Goal: Information Seeking & Learning: Learn about a topic

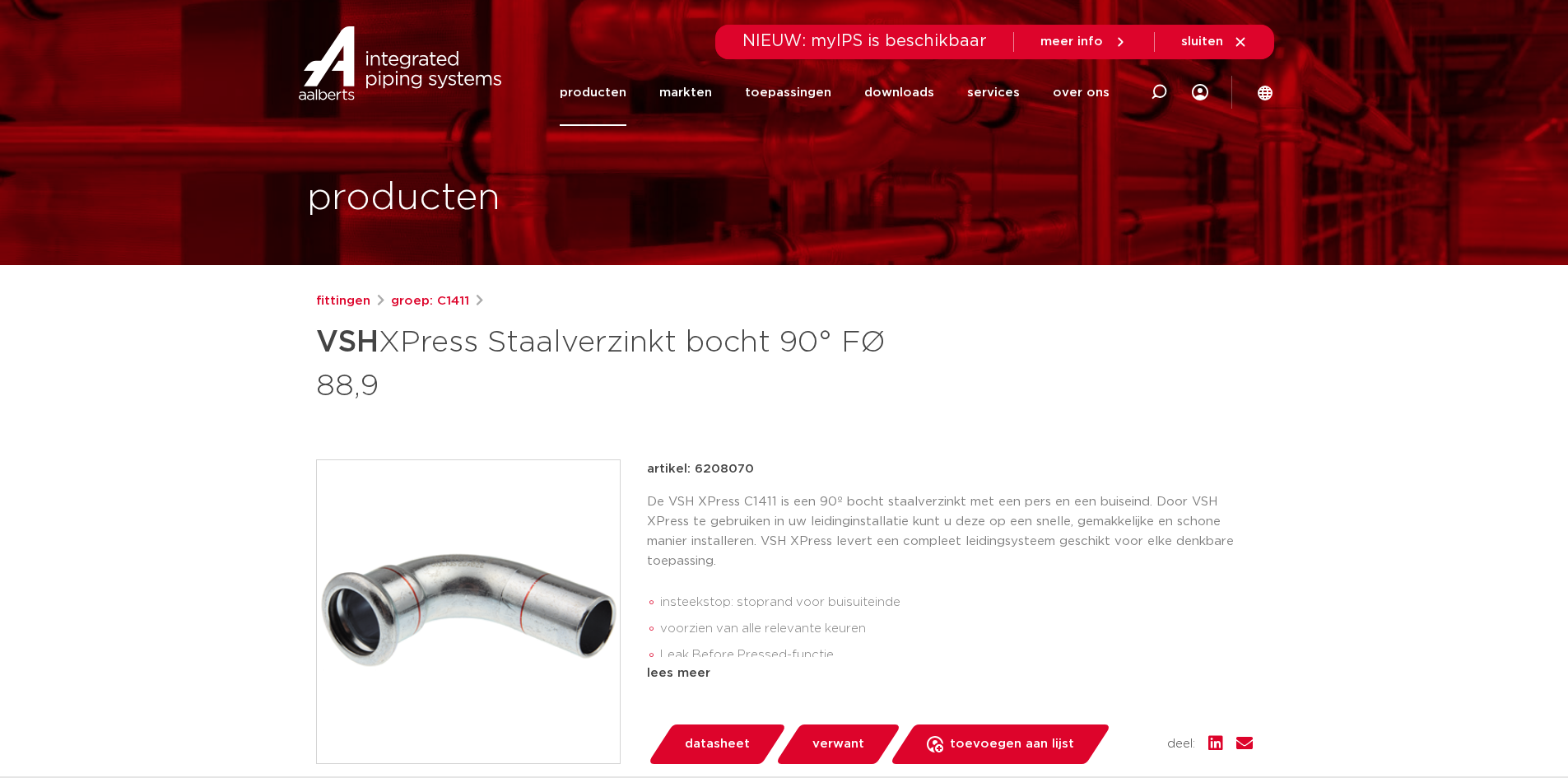
scroll to position [247, 0]
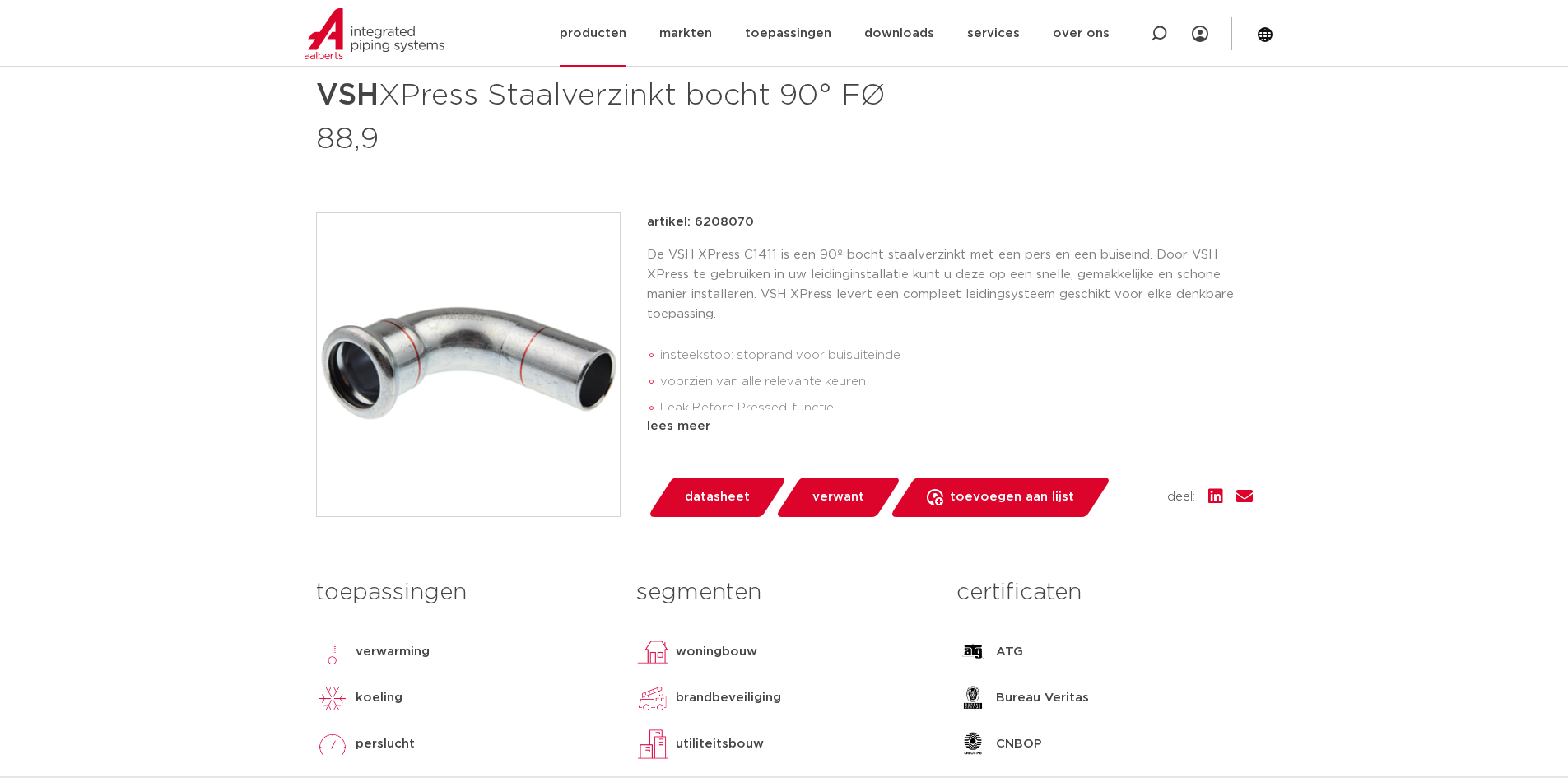
click at [627, 35] on link "producten" at bounding box center [593, 33] width 67 height 67
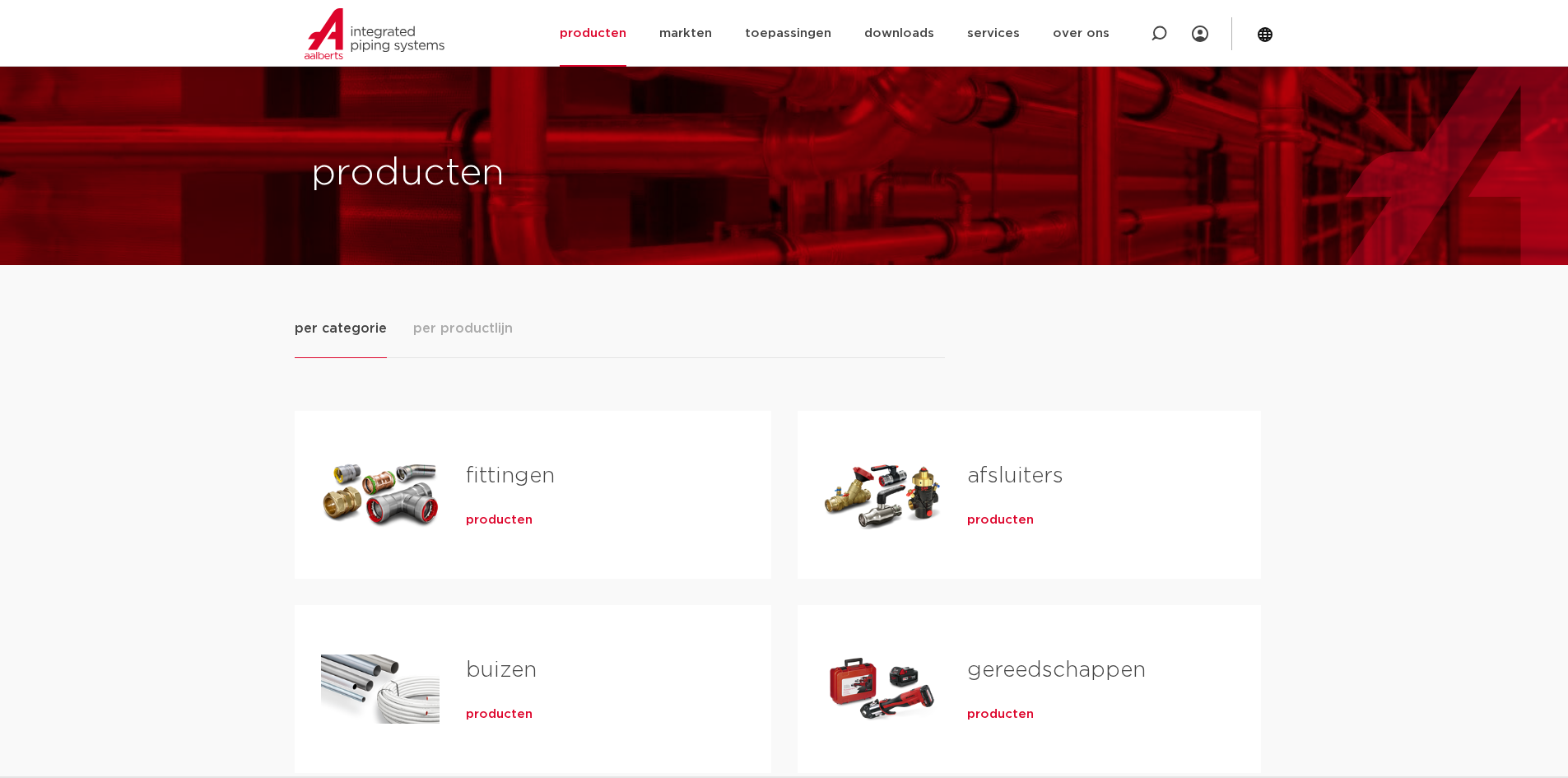
scroll to position [165, 0]
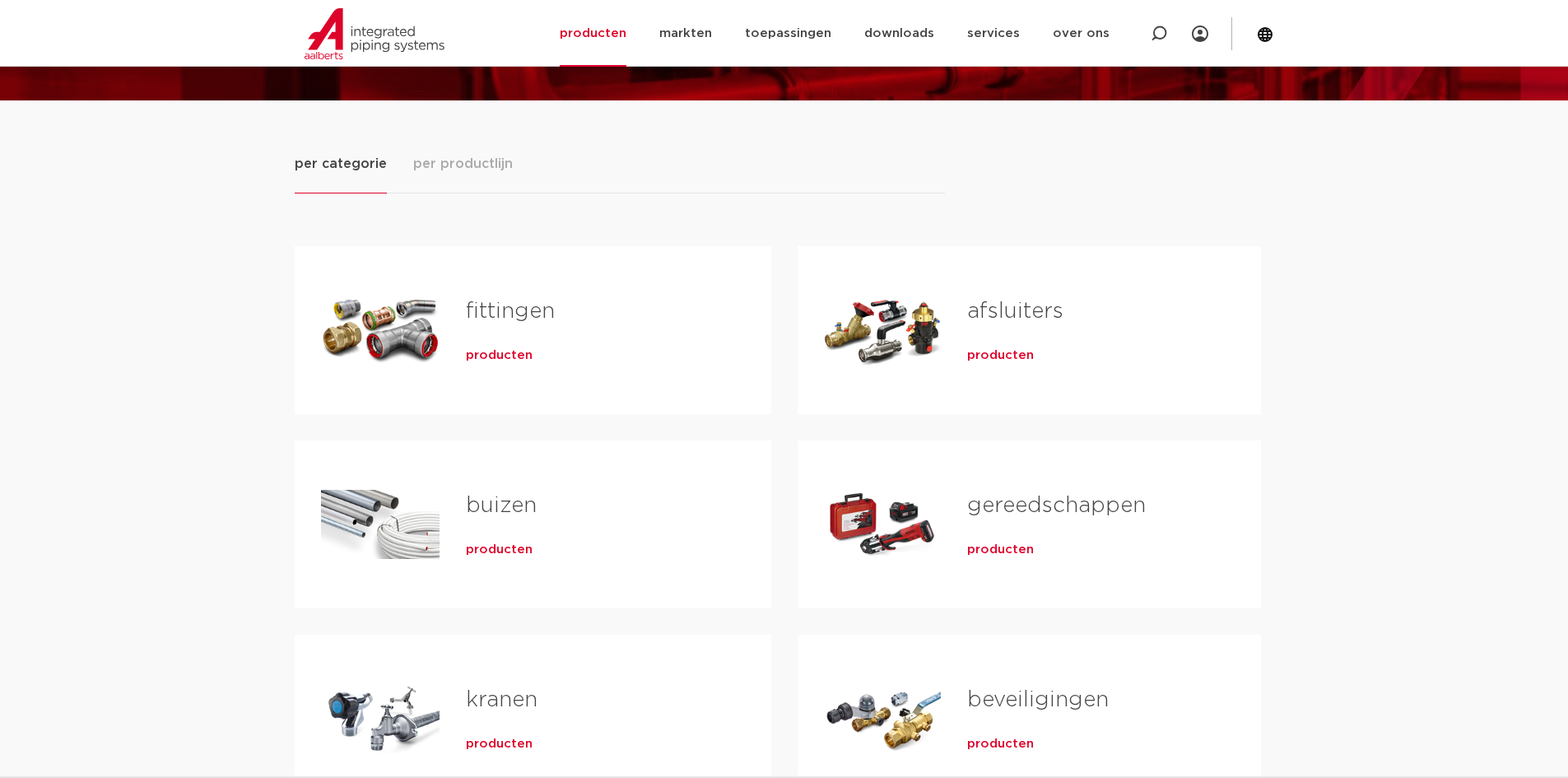
click at [504, 302] on link "fittingen" at bounding box center [510, 311] width 89 height 21
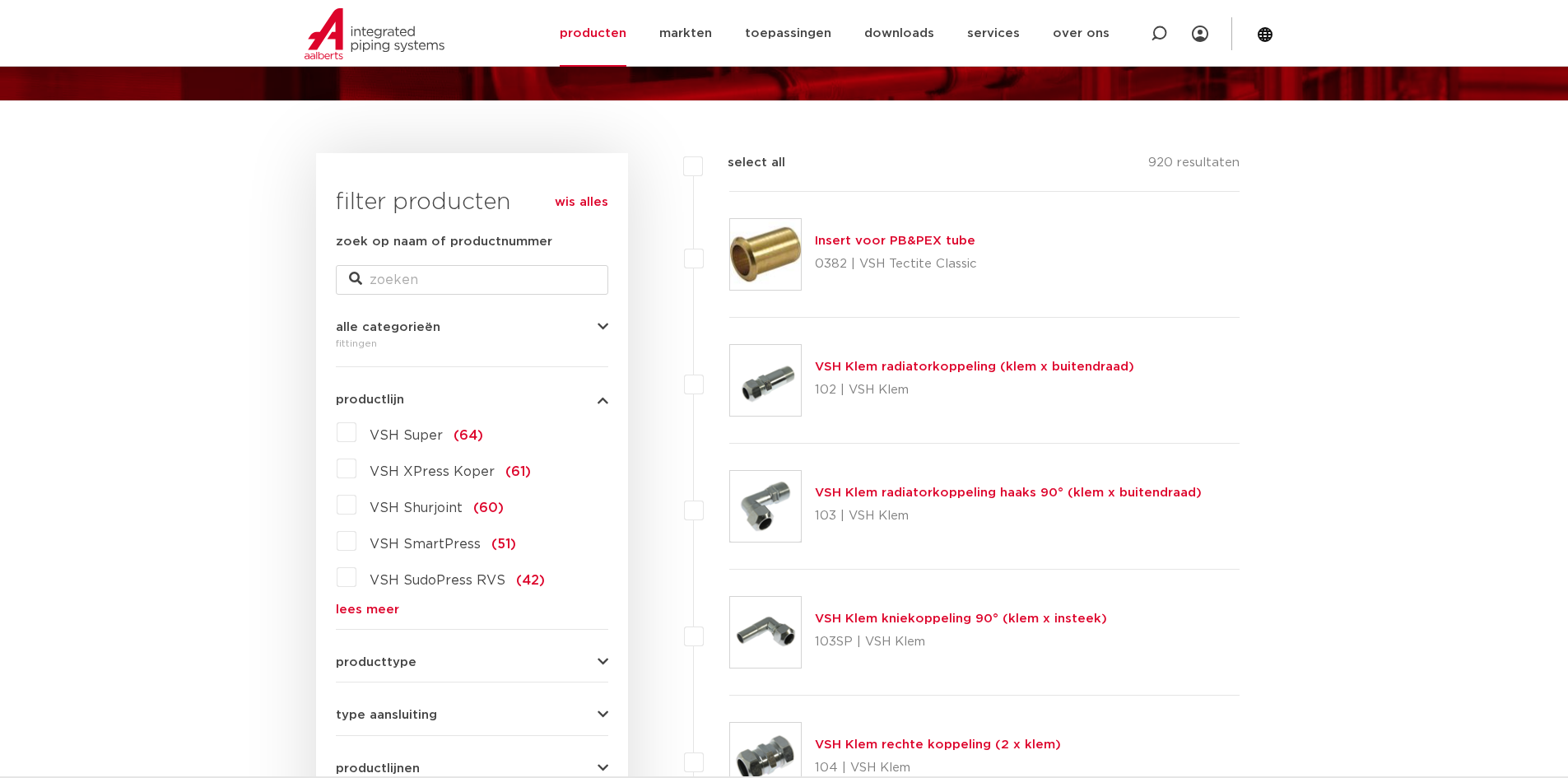
scroll to position [412, 0]
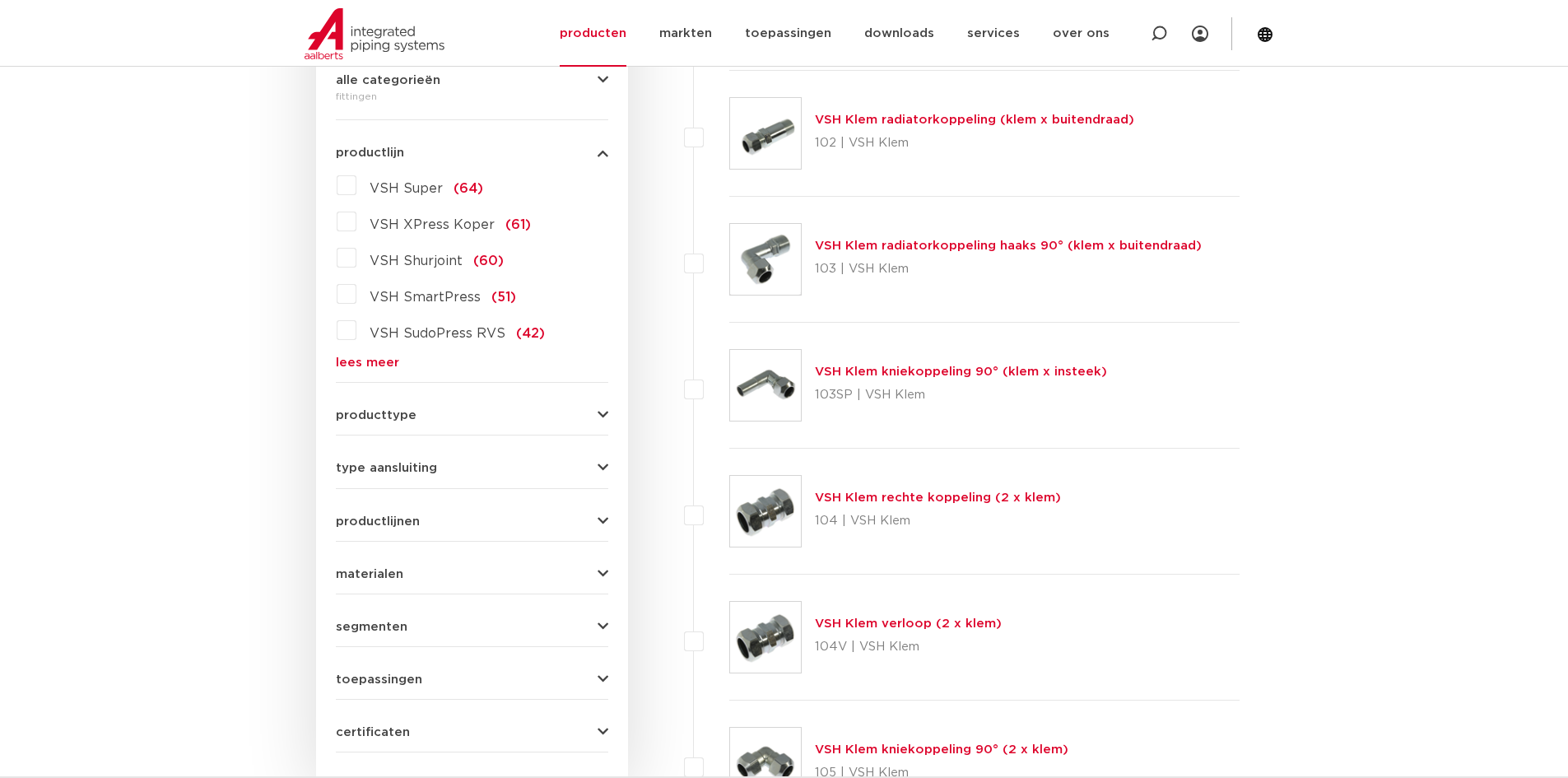
click at [420, 423] on form "zoek op naam of productnummer alle categorieën fittingen fittingen afsluiters b…" at bounding box center [472, 369] width 273 height 768
click at [405, 421] on span "producttype" at bounding box center [376, 415] width 81 height 12
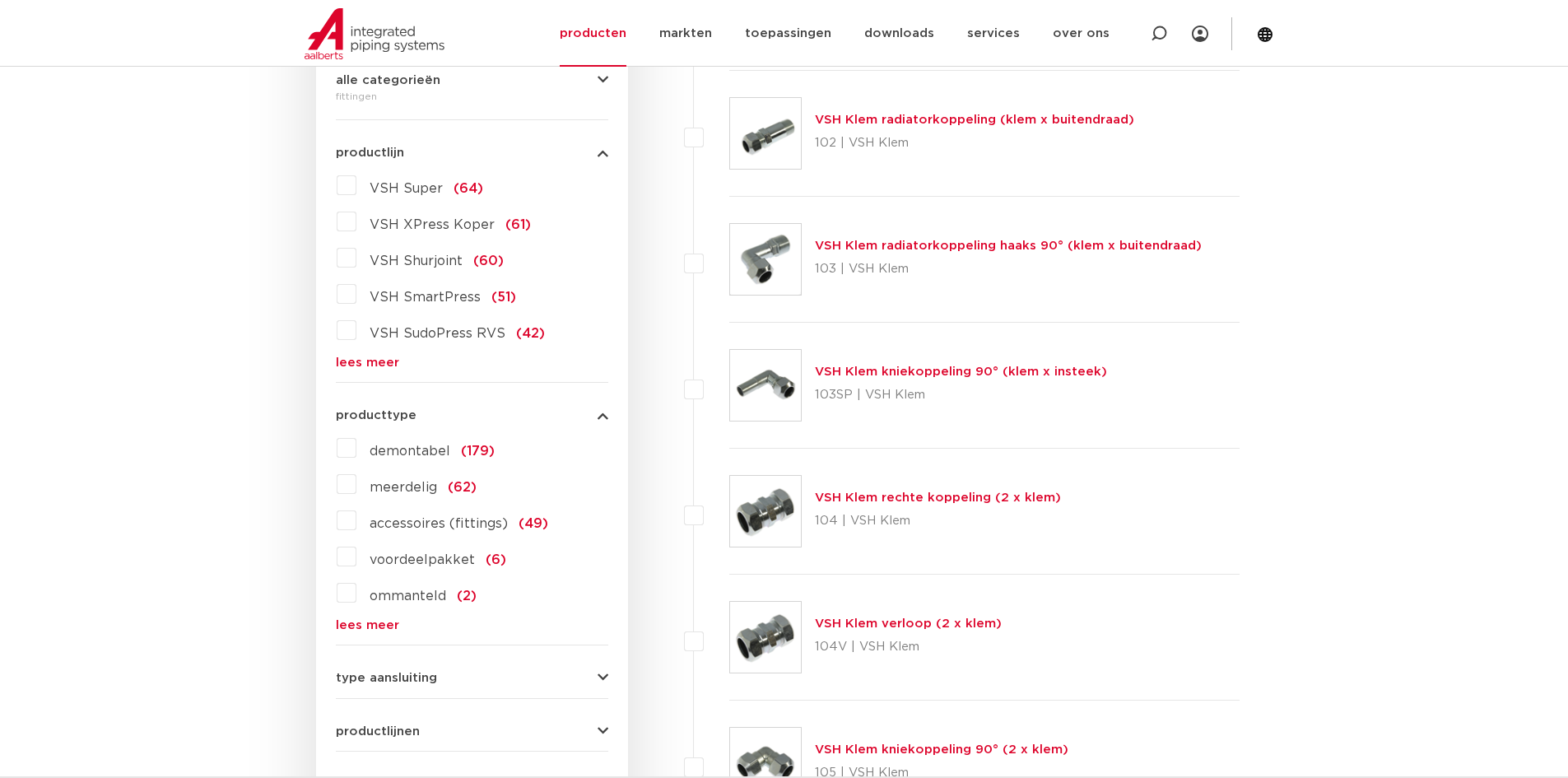
click at [395, 423] on div "producttype demontabel (179) meerdelig (62) accessoires (fittings) (49) voordee…" at bounding box center [472, 514] width 273 height 235
click at [401, 418] on span "producttype" at bounding box center [376, 415] width 81 height 12
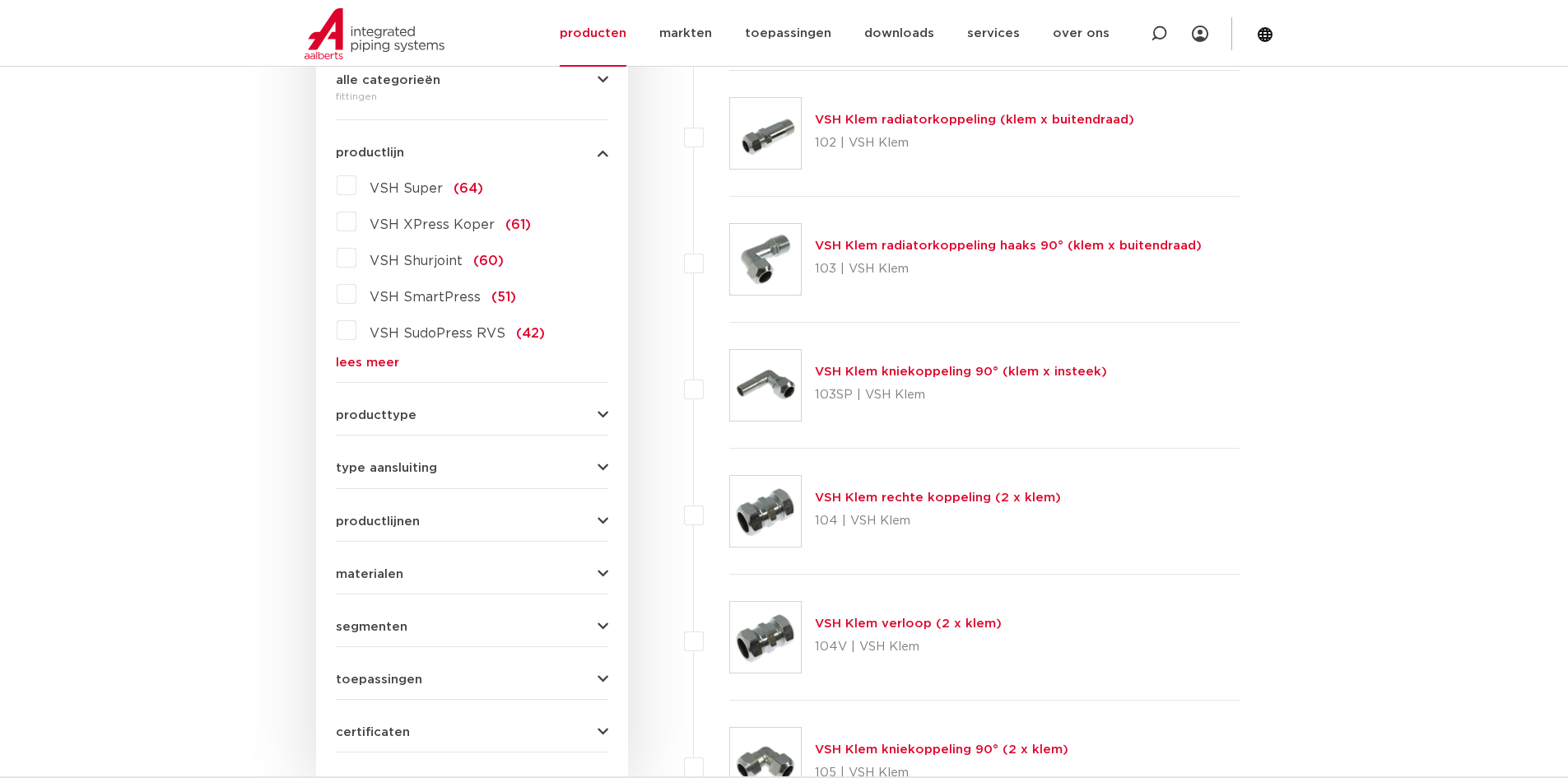
click at [382, 573] on span "materialen" at bounding box center [369, 574] width 67 height 12
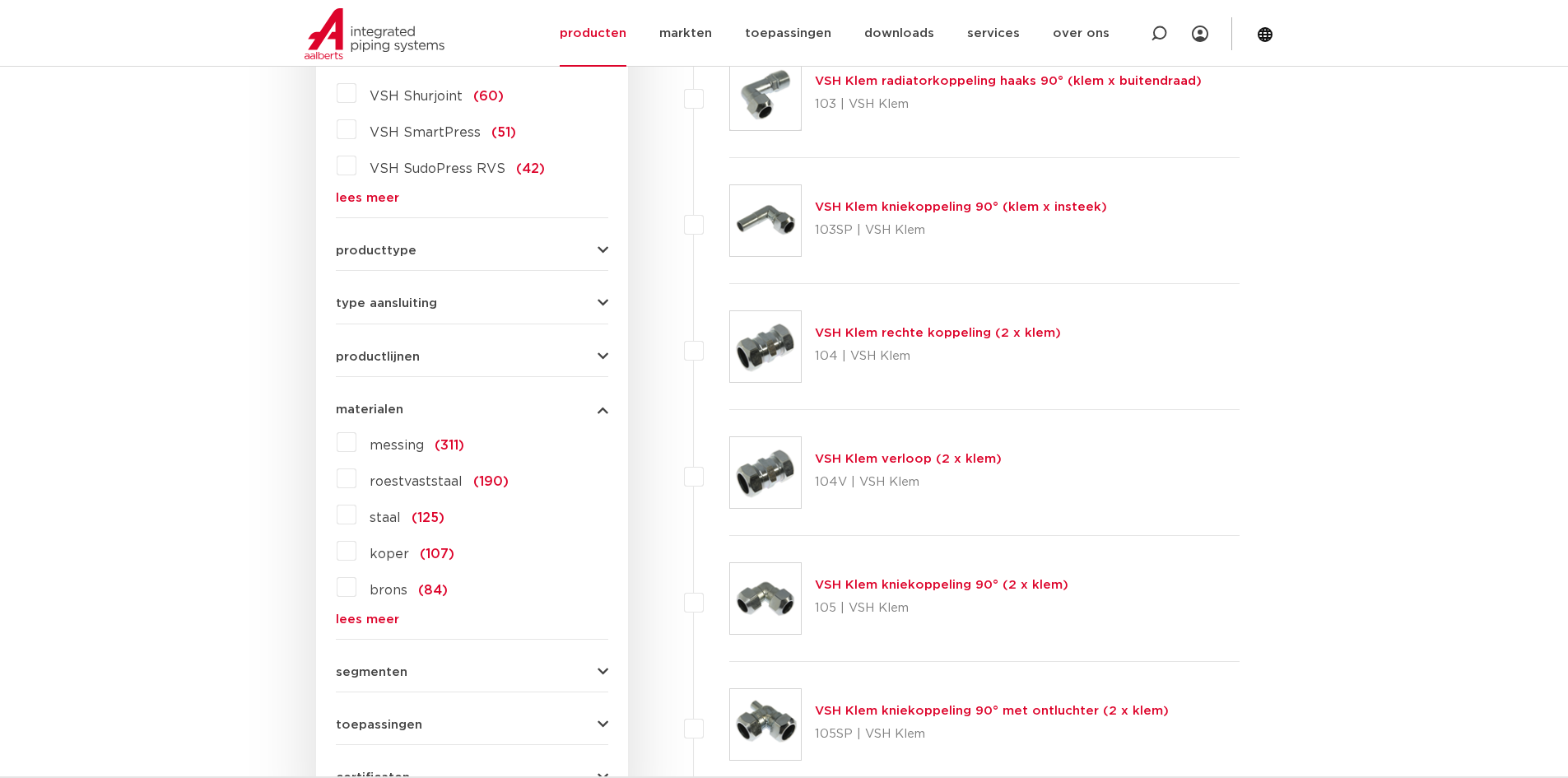
click at [381, 411] on span "materialen" at bounding box center [369, 409] width 67 height 12
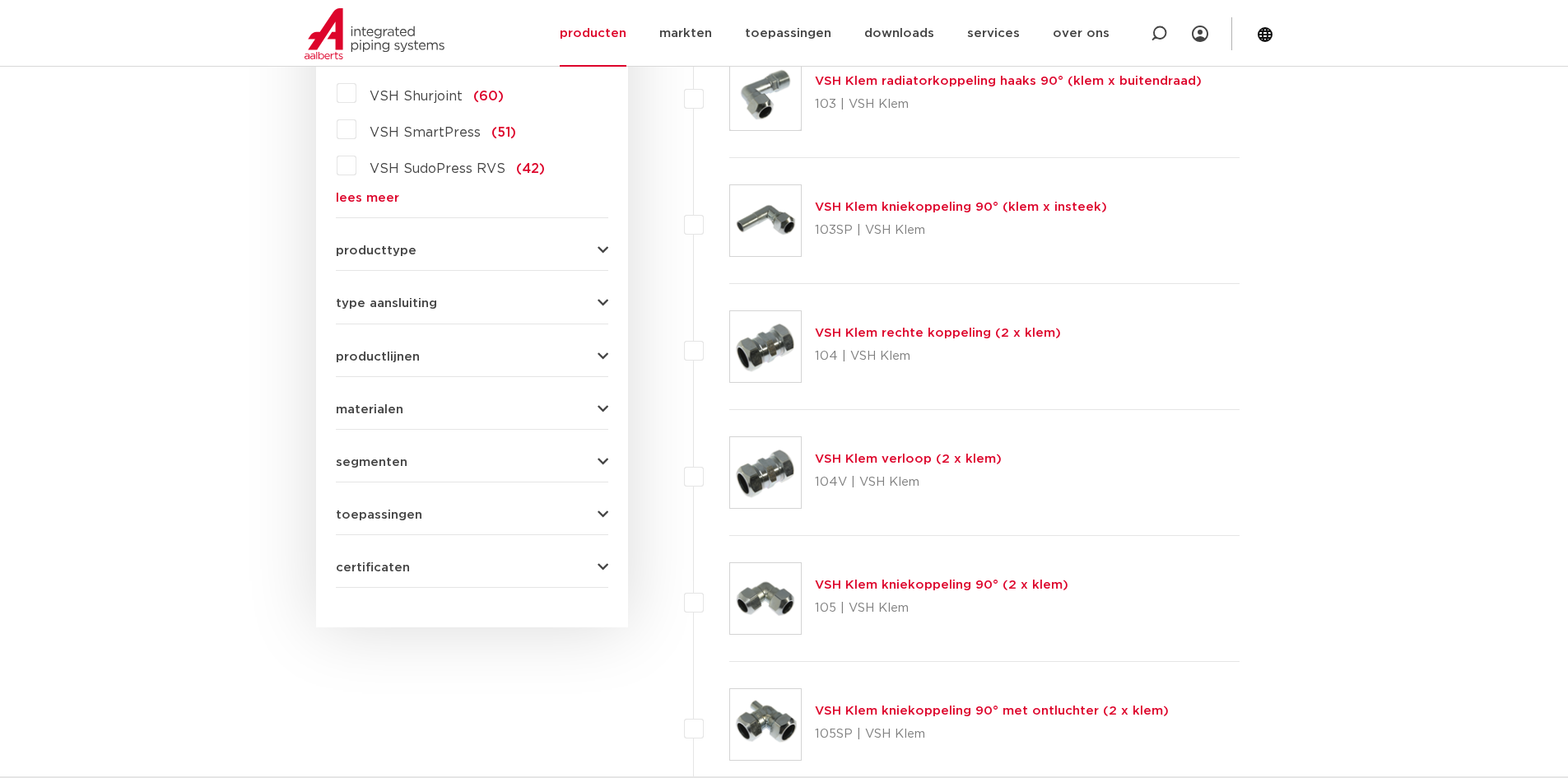
click at [380, 449] on div "segmenten utiliteitsbouw (873) industrie (737) woningbouw (351) scheepsbouw (19…" at bounding box center [472, 456] width 273 height 26
click at [398, 304] on span "type aansluiting" at bounding box center [386, 303] width 101 height 12
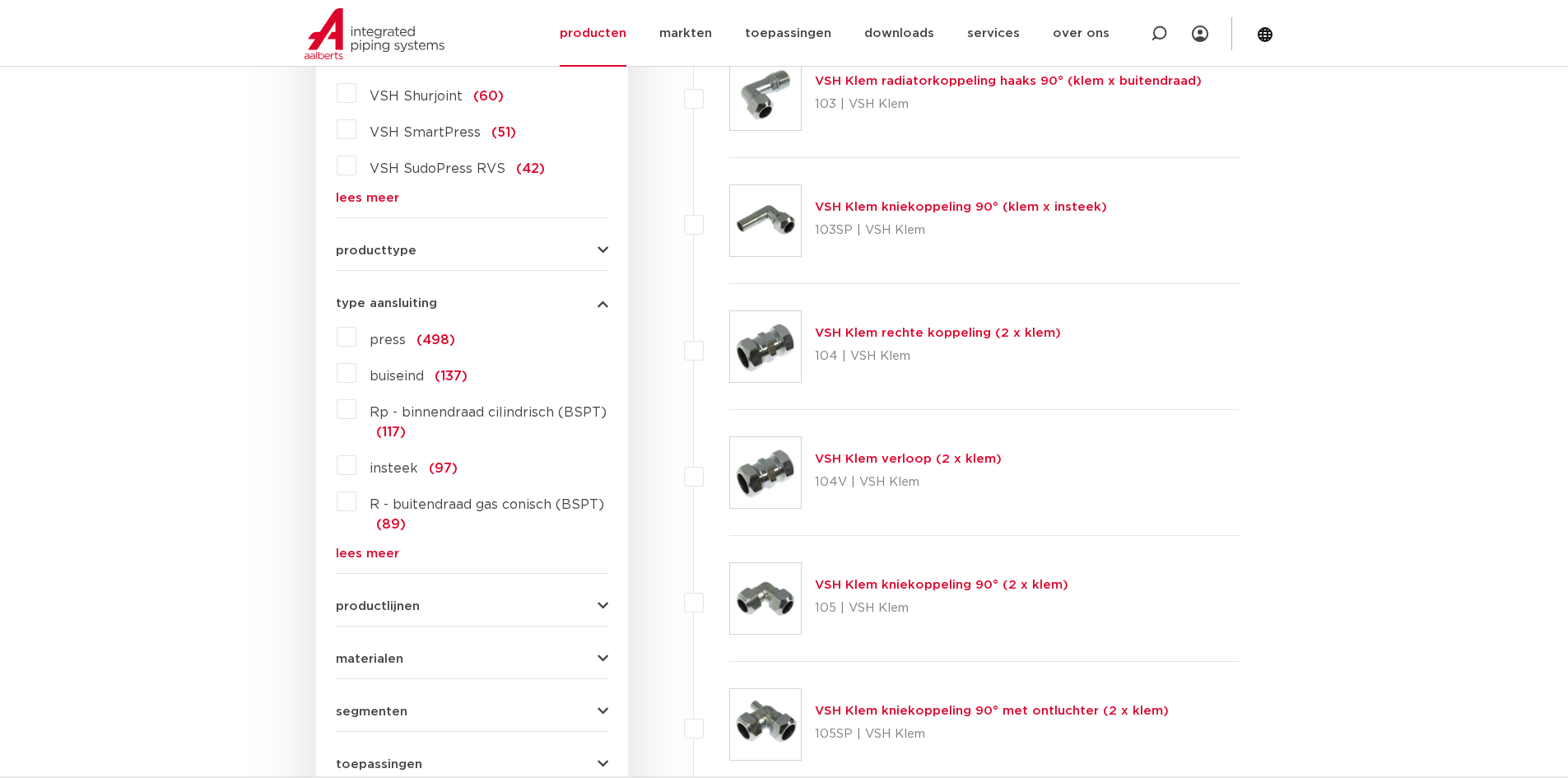
click at [402, 299] on span "type aansluiting" at bounding box center [386, 303] width 101 height 12
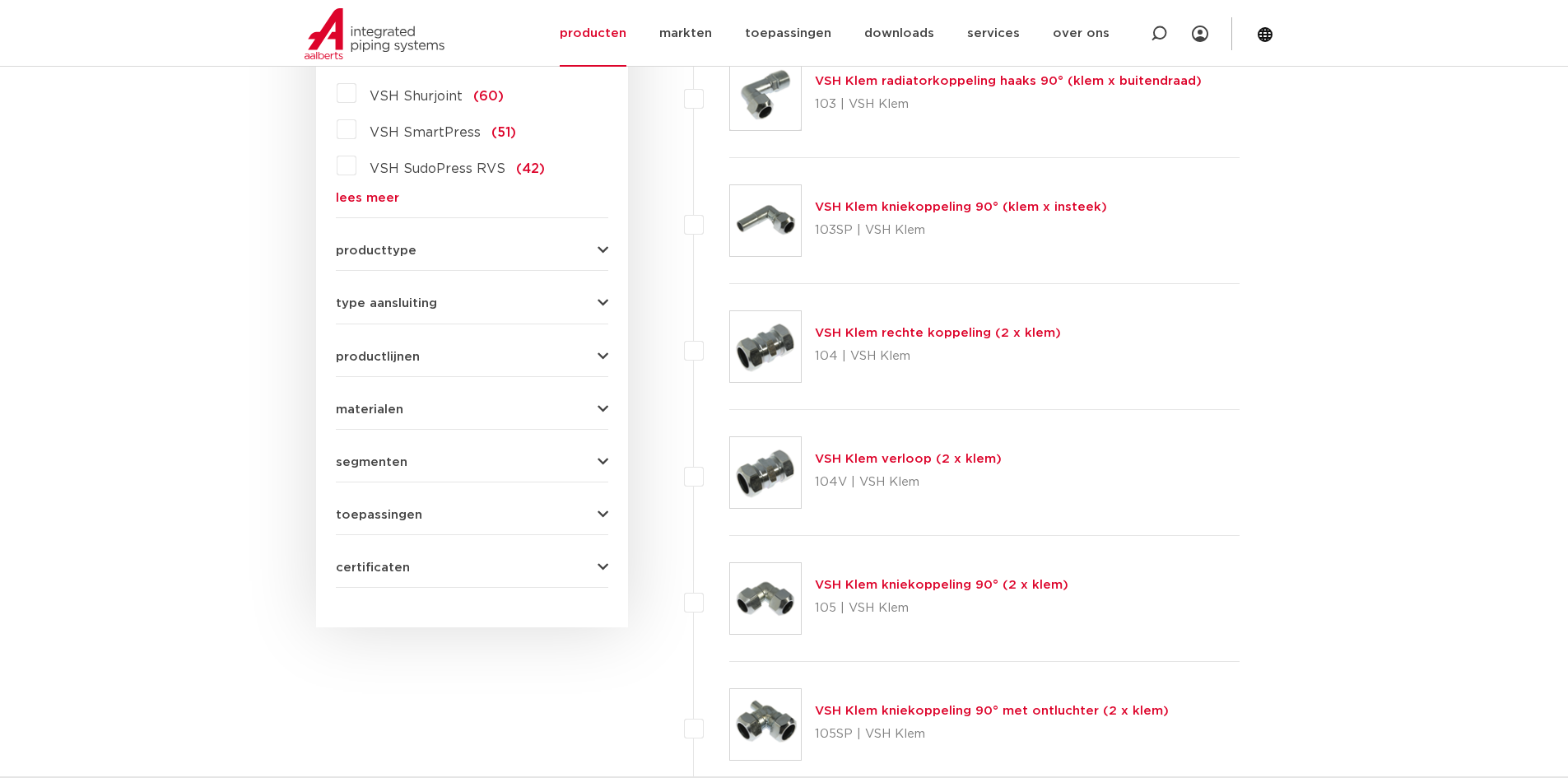
scroll to position [247, 0]
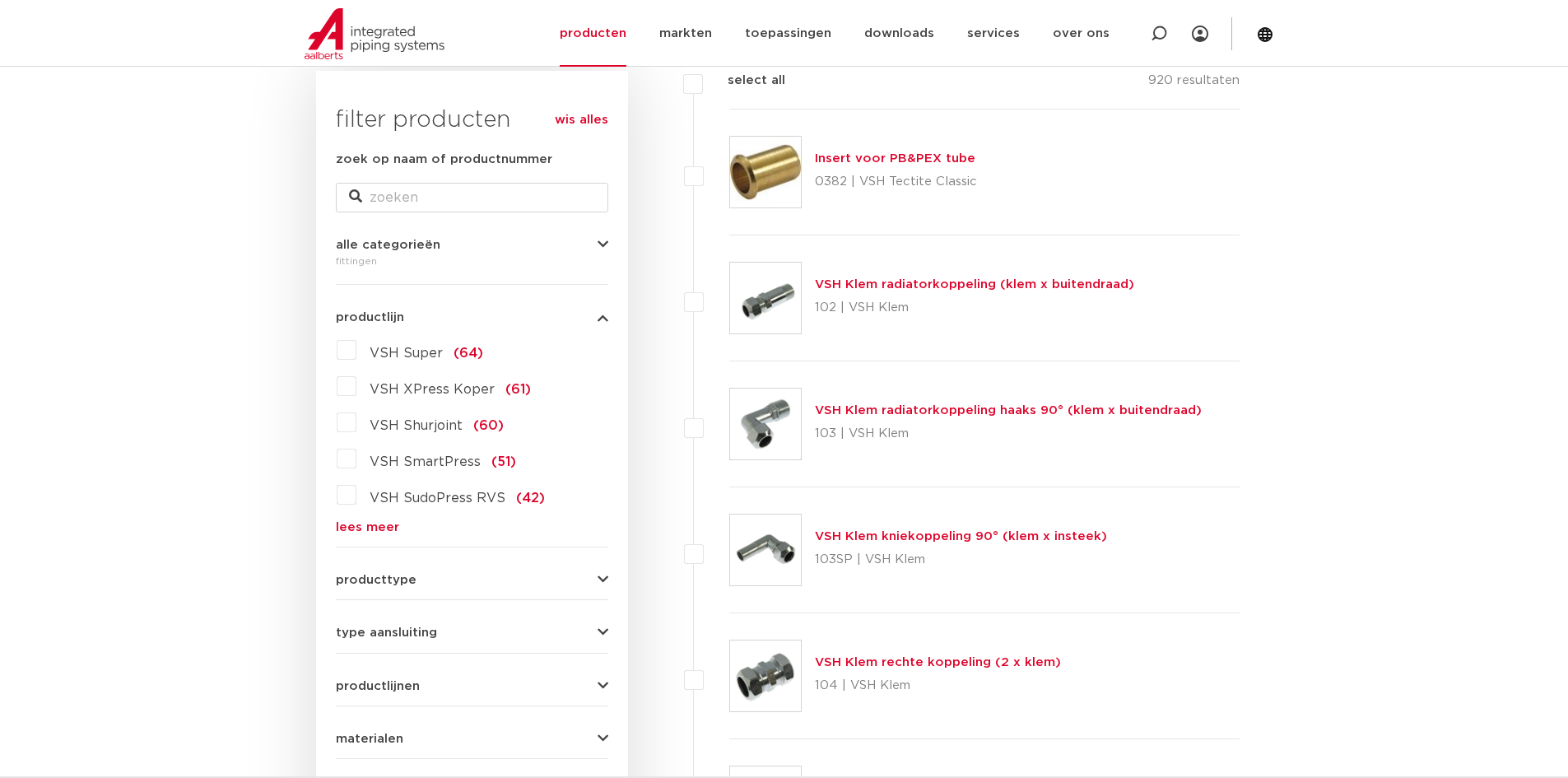
click at [356, 392] on label "VSH XPress Koper (61)" at bounding box center [443, 386] width 175 height 26
click at [0, 0] on input "VSH XPress Koper (61)" at bounding box center [0, 0] width 0 height 0
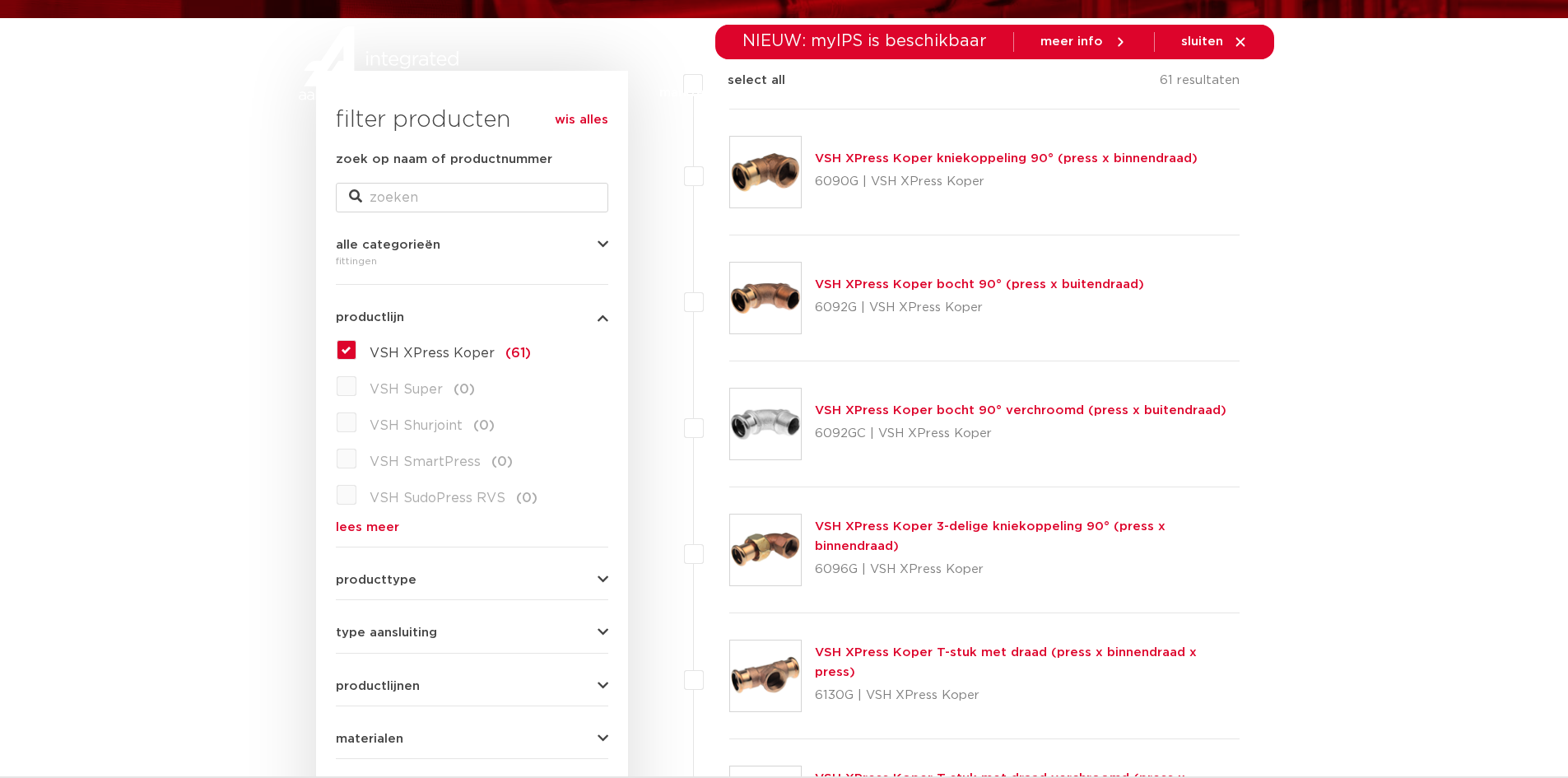
click at [356, 351] on label "VSH XPress Koper (61)" at bounding box center [443, 350] width 175 height 26
click at [0, 0] on input "VSH XPress Koper (61)" at bounding box center [0, 0] width 0 height 0
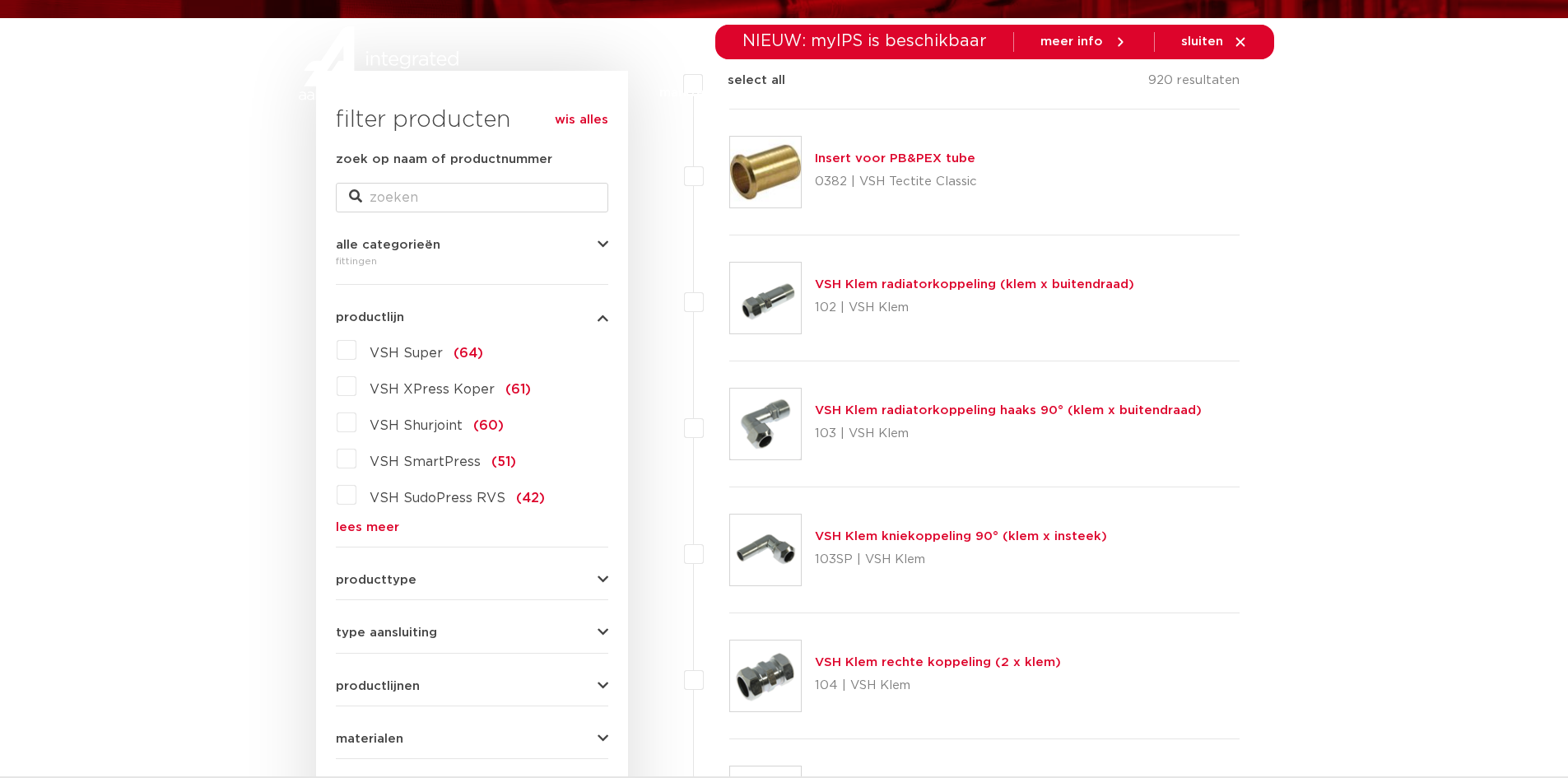
click at [356, 491] on label "VSH SudoPress RVS (42)" at bounding box center [450, 495] width 188 height 26
click at [0, 0] on input "VSH SudoPress RVS (42)" at bounding box center [0, 0] width 0 height 0
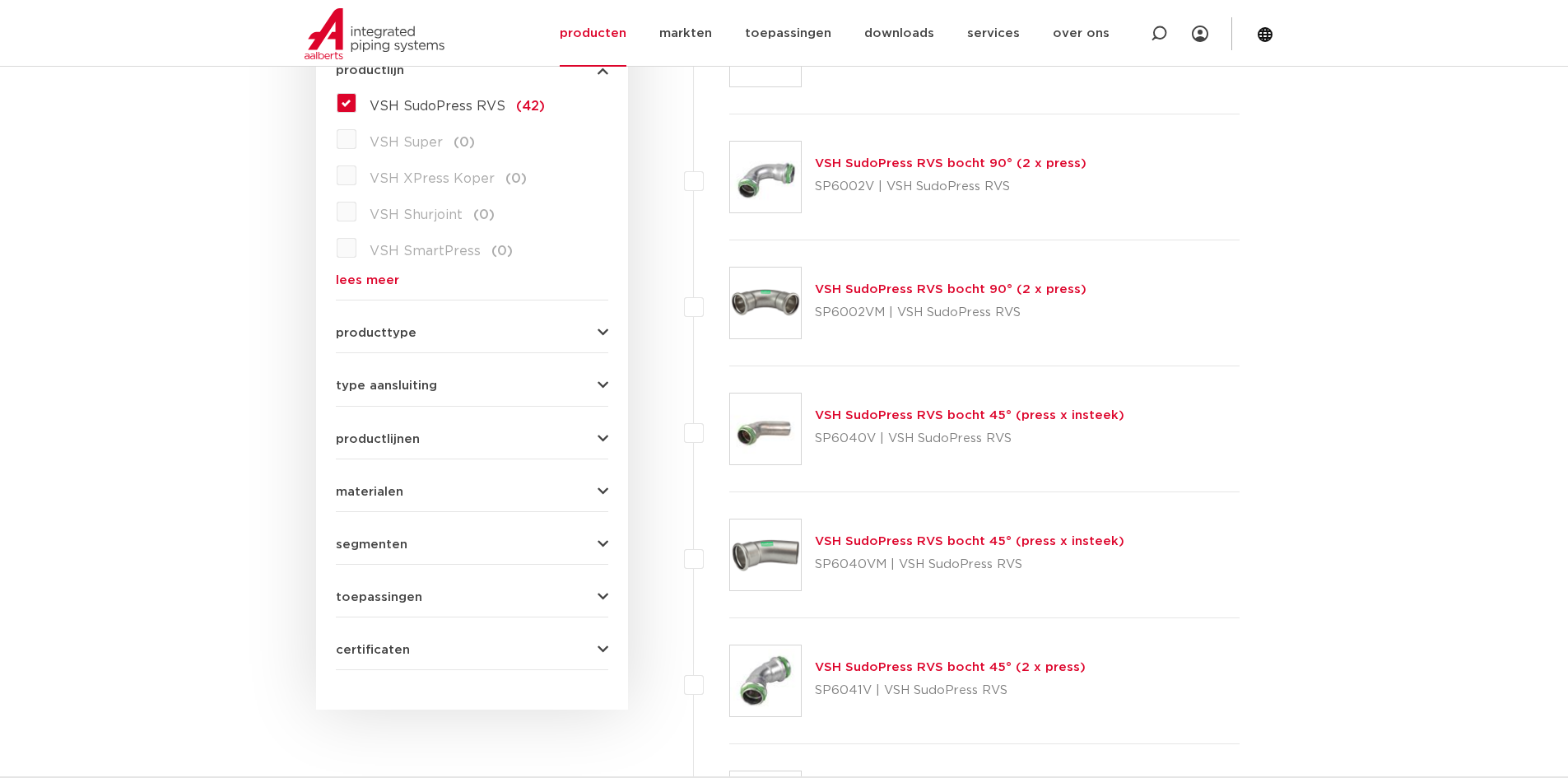
scroll to position [247, 0]
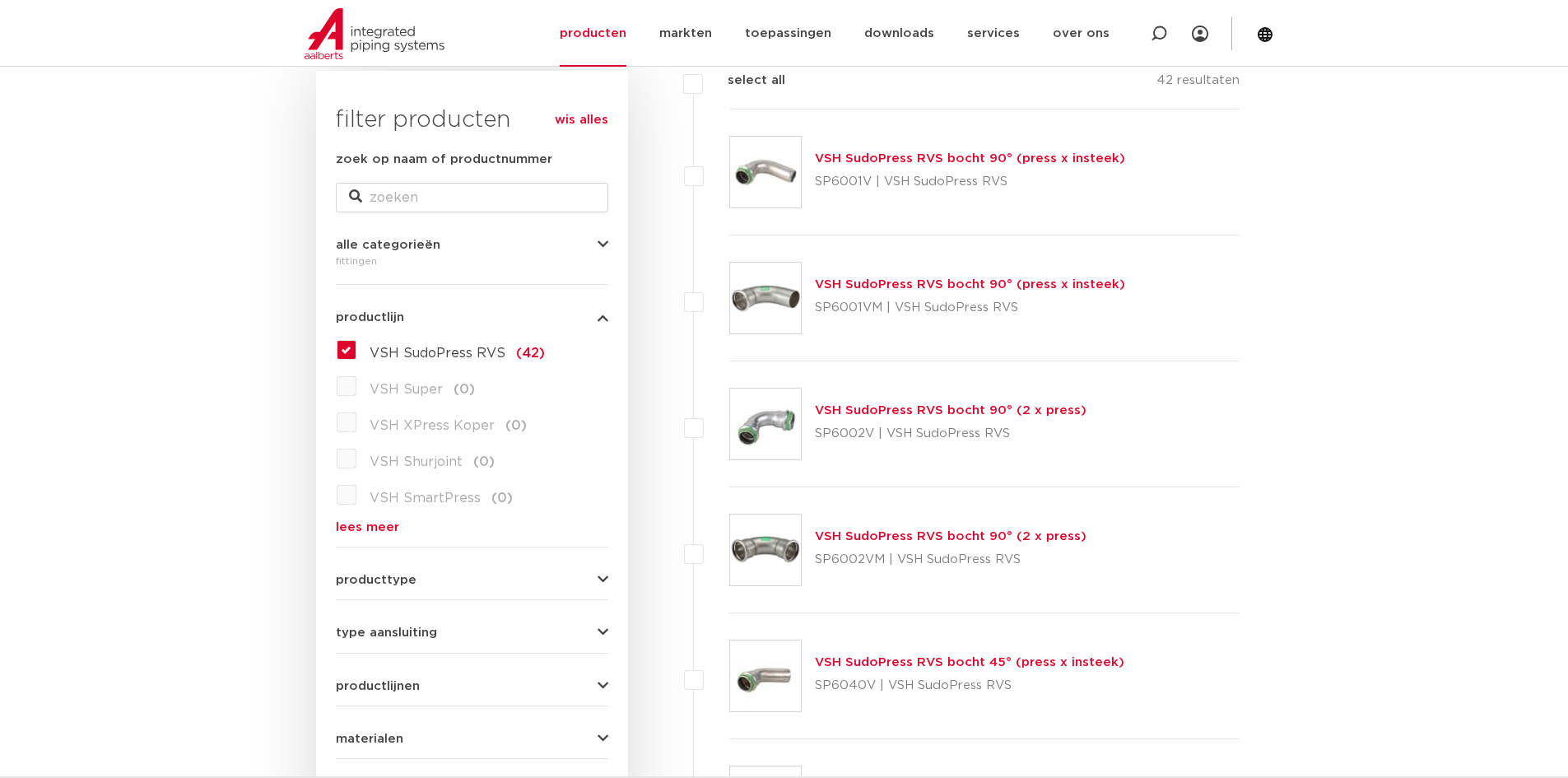
click at [379, 340] on label "VSH SudoPress RVS (42)" at bounding box center [450, 350] width 188 height 26
click at [0, 0] on input "VSH SudoPress RVS (42)" at bounding box center [0, 0] width 0 height 0
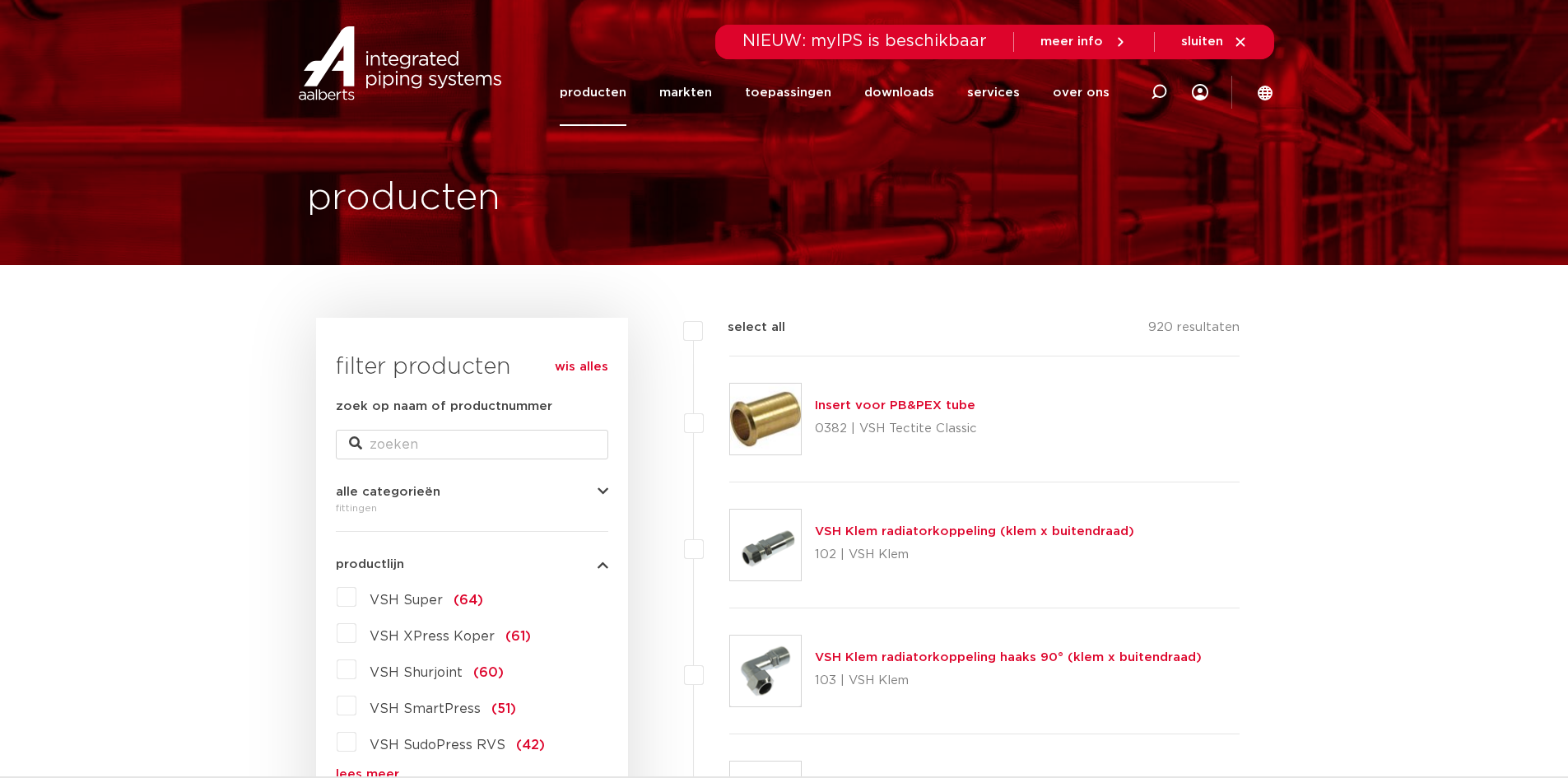
click at [615, 95] on link "producten" at bounding box center [593, 93] width 67 height 67
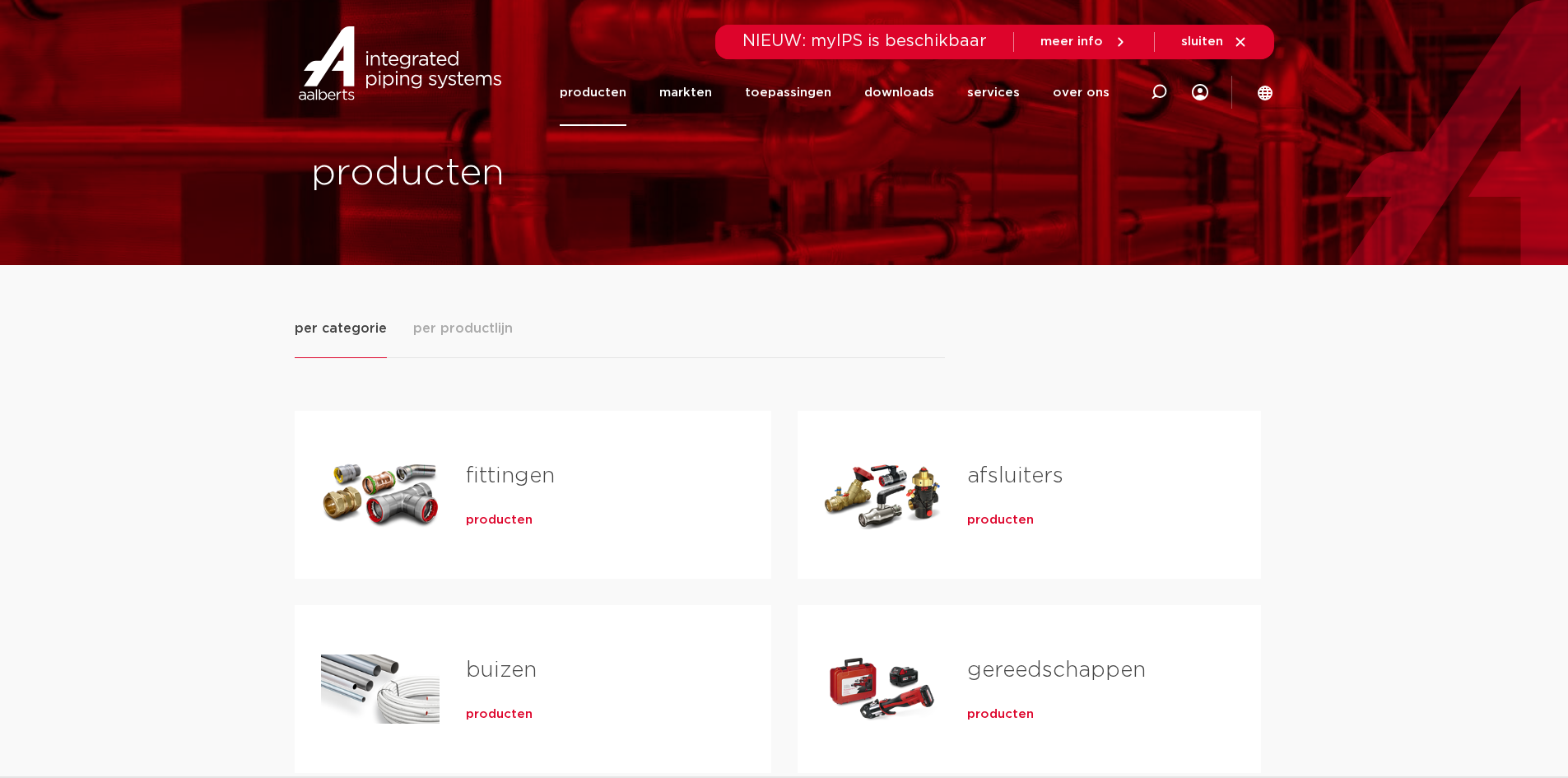
click at [479, 677] on link "buizen" at bounding box center [500, 670] width 71 height 21
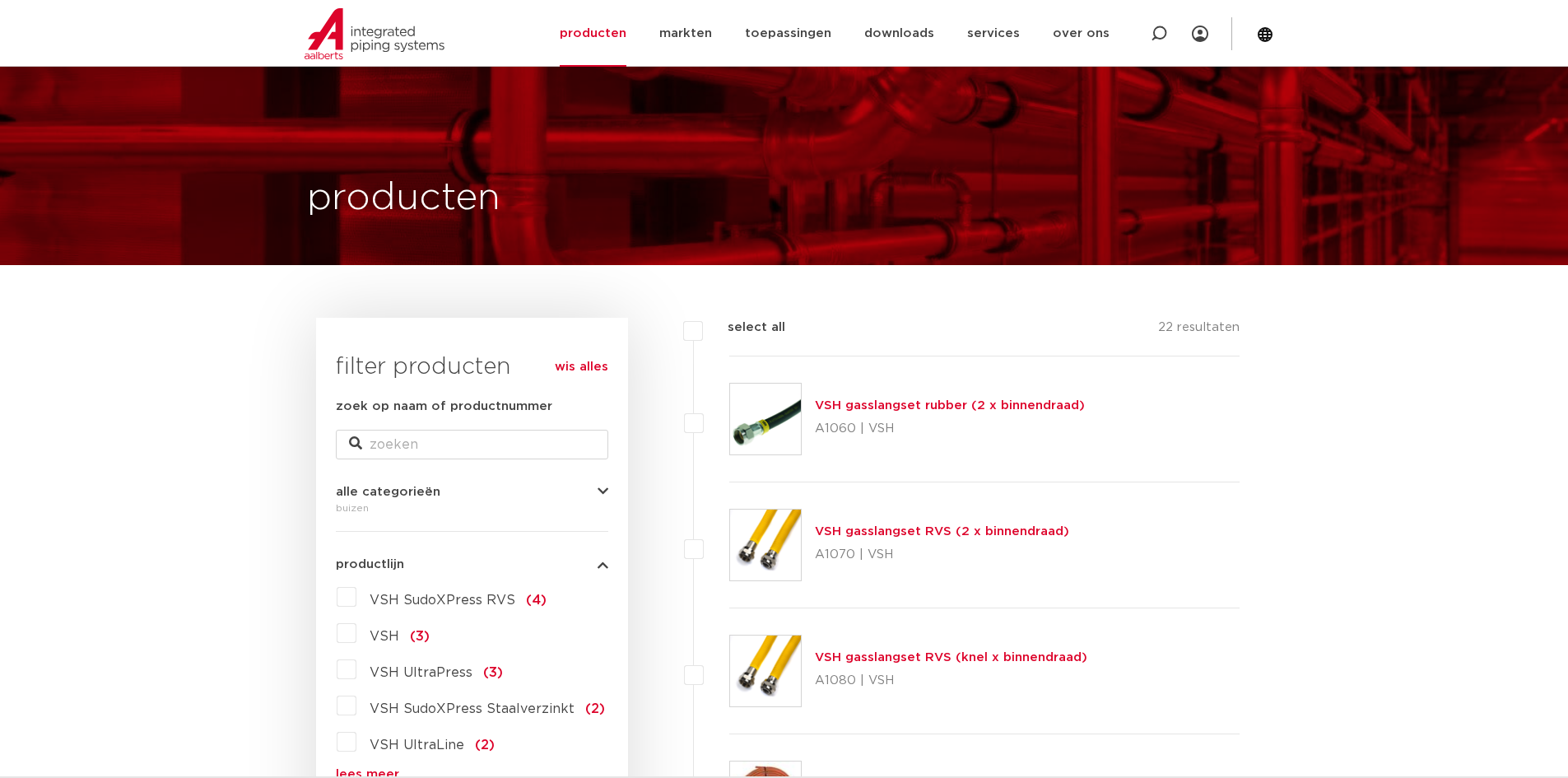
scroll to position [165, 0]
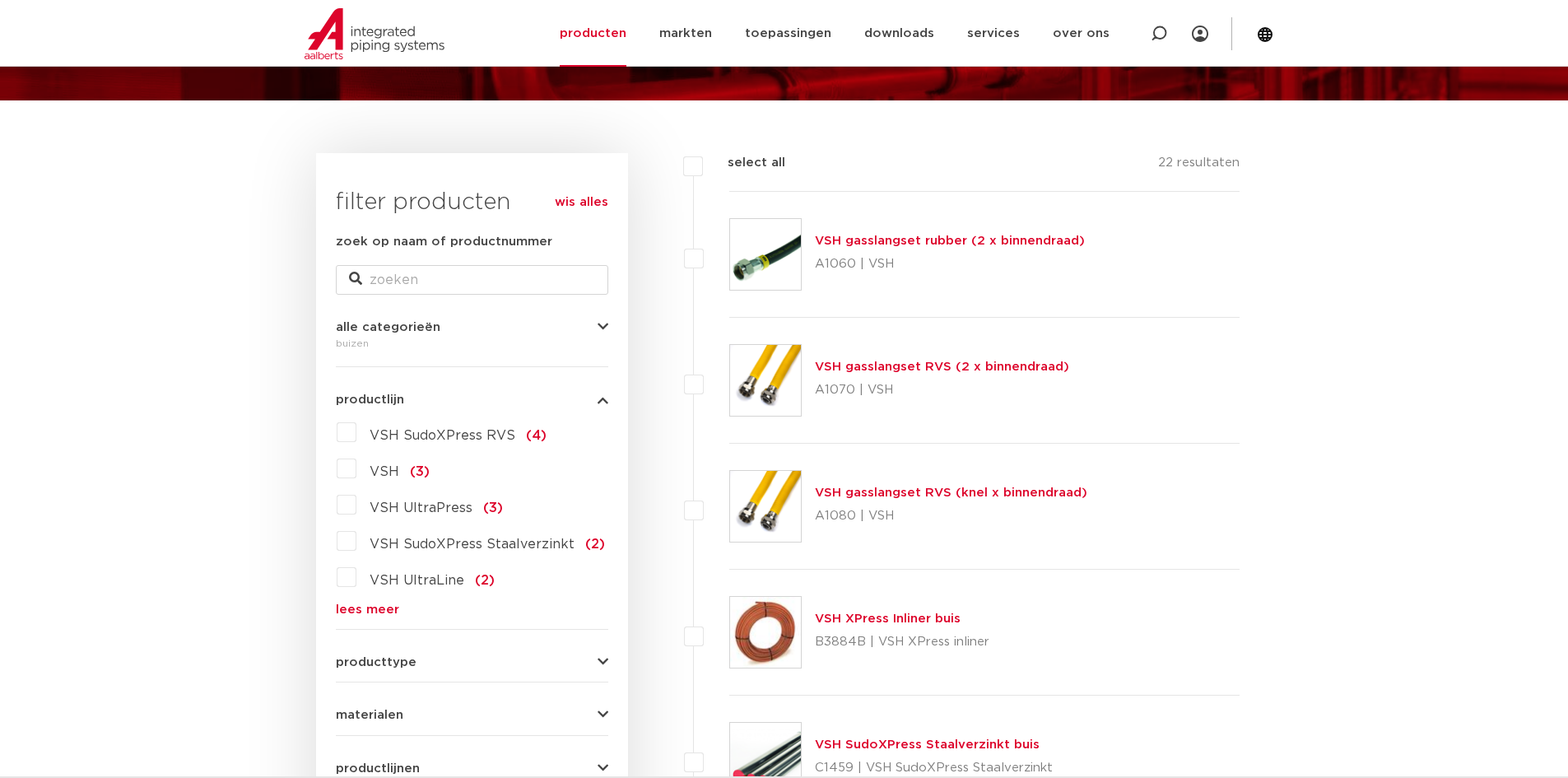
click at [422, 437] on span "VSH SudoXPress RVS" at bounding box center [442, 435] width 146 height 13
click at [0, 0] on input "VSH SudoXPress RVS (4)" at bounding box center [0, 0] width 0 height 0
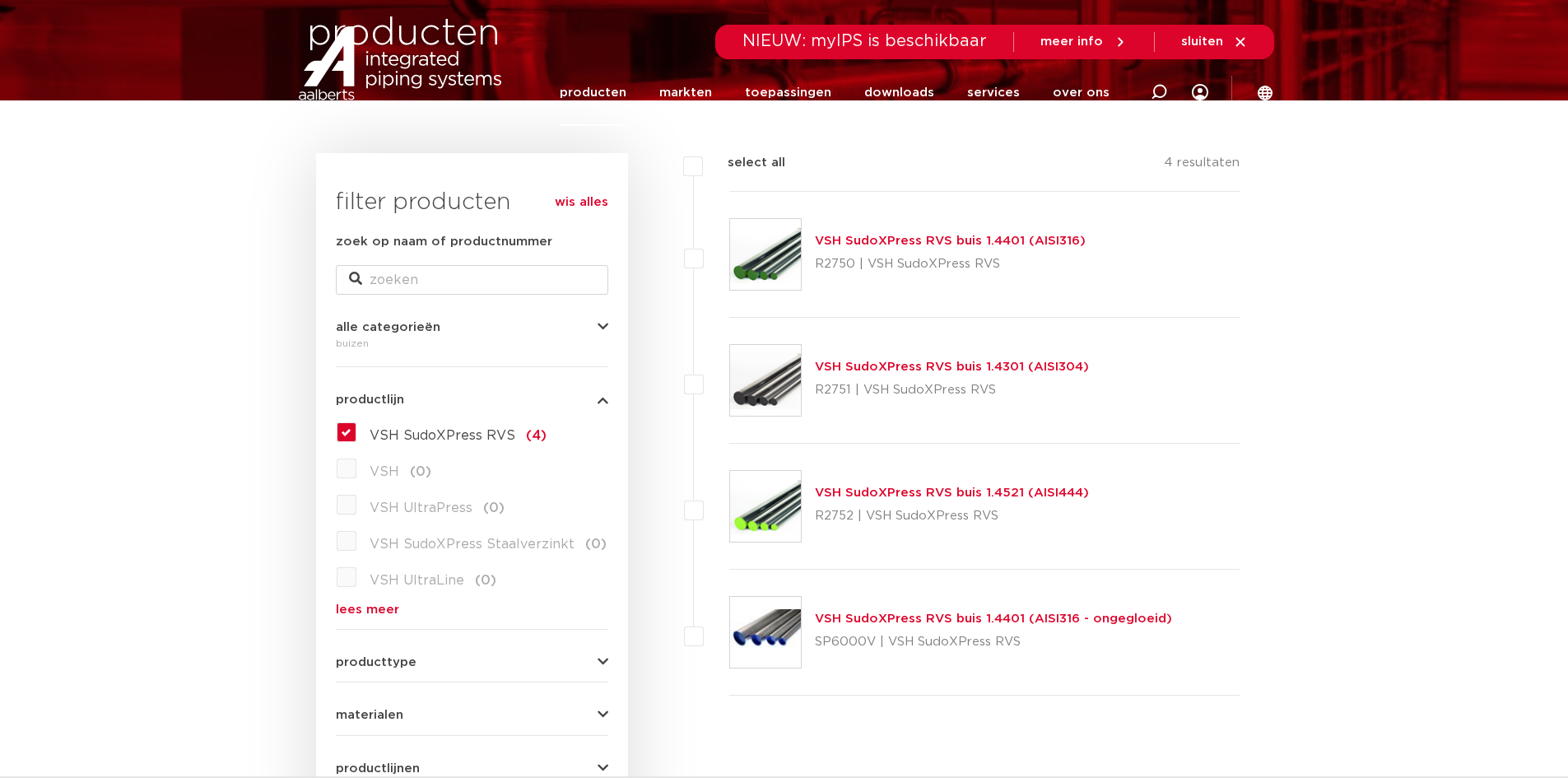
scroll to position [329, 0]
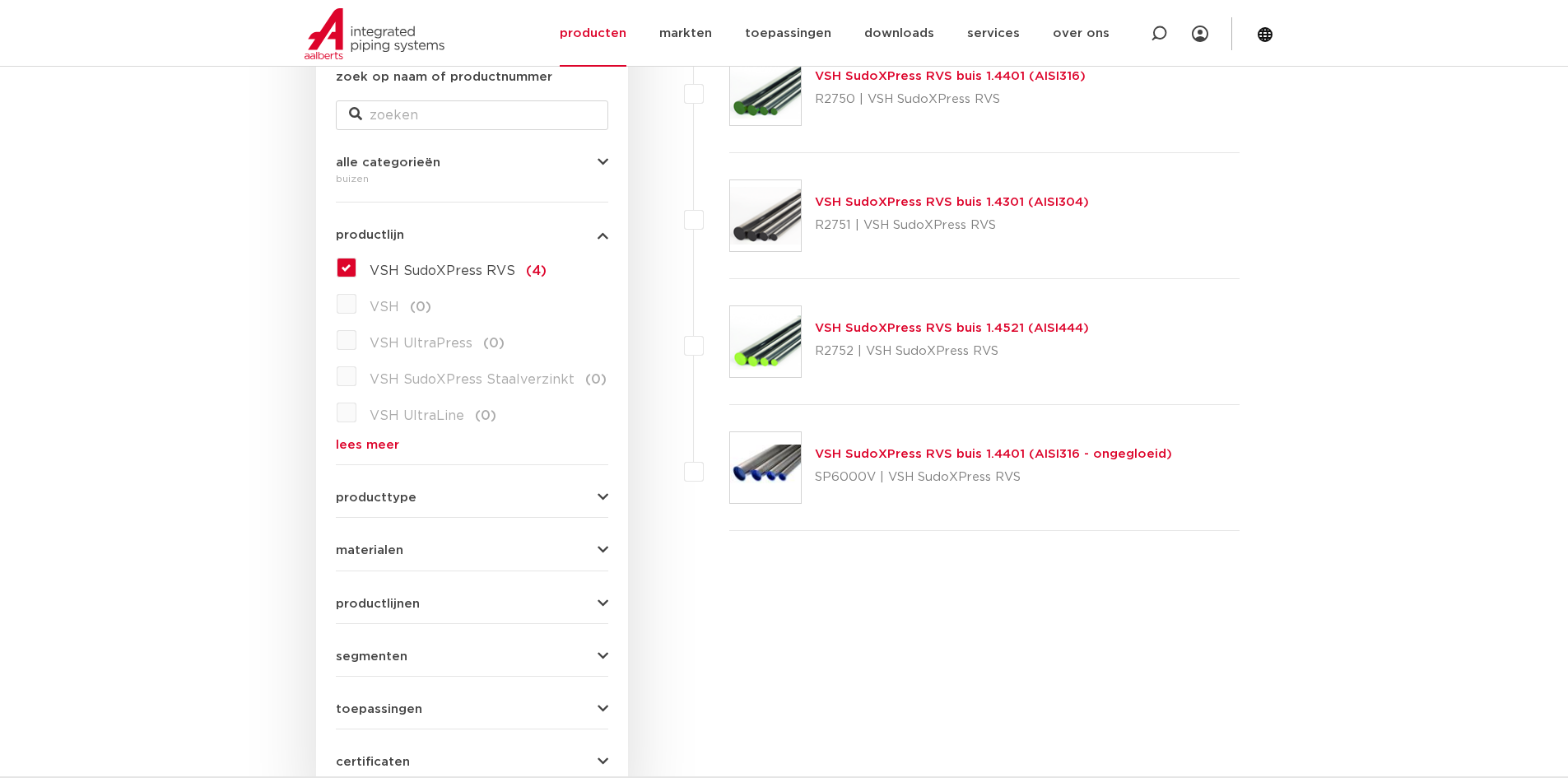
click at [377, 449] on link "lees meer" at bounding box center [472, 445] width 273 height 12
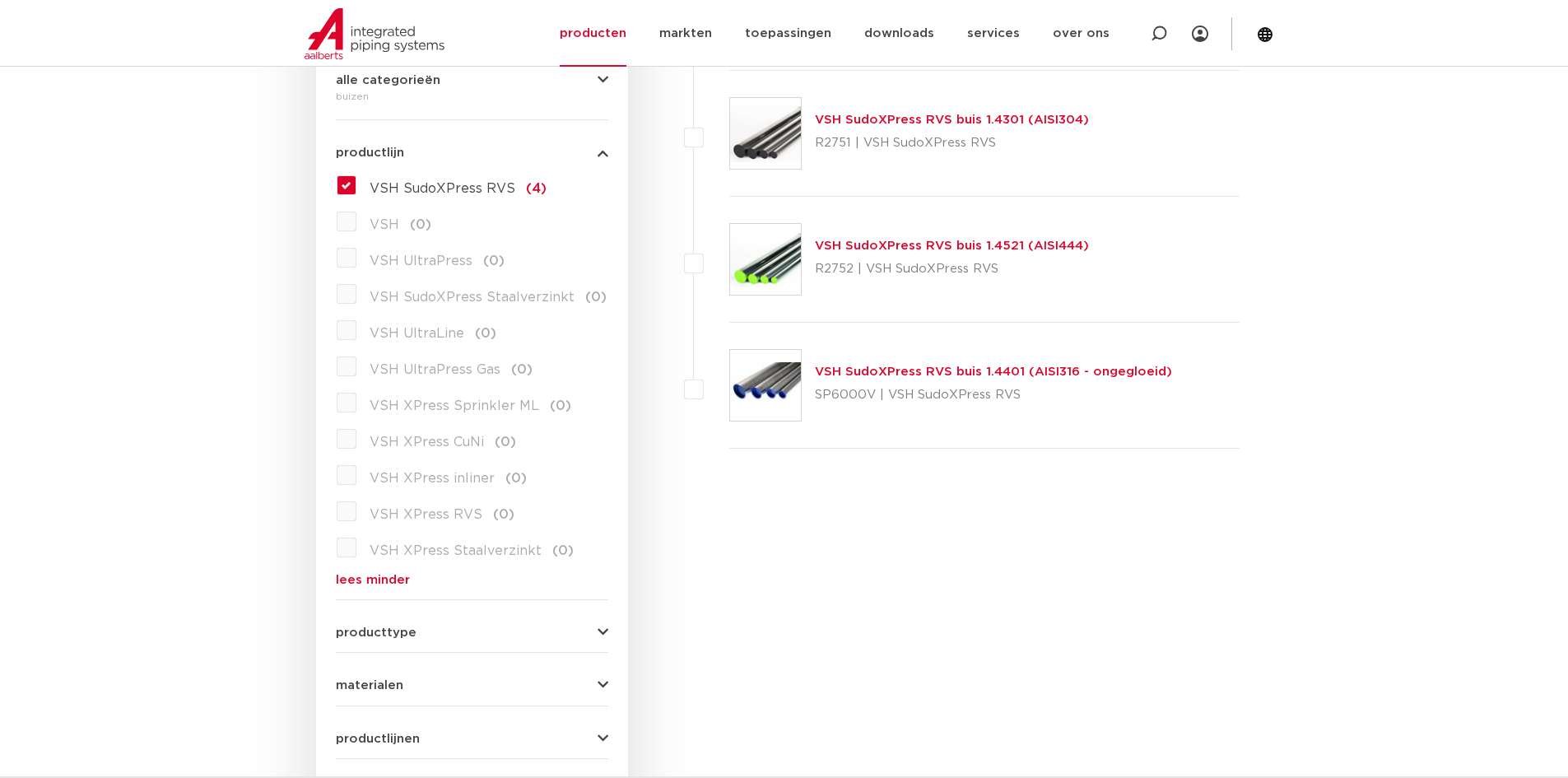
scroll to position [494, 0]
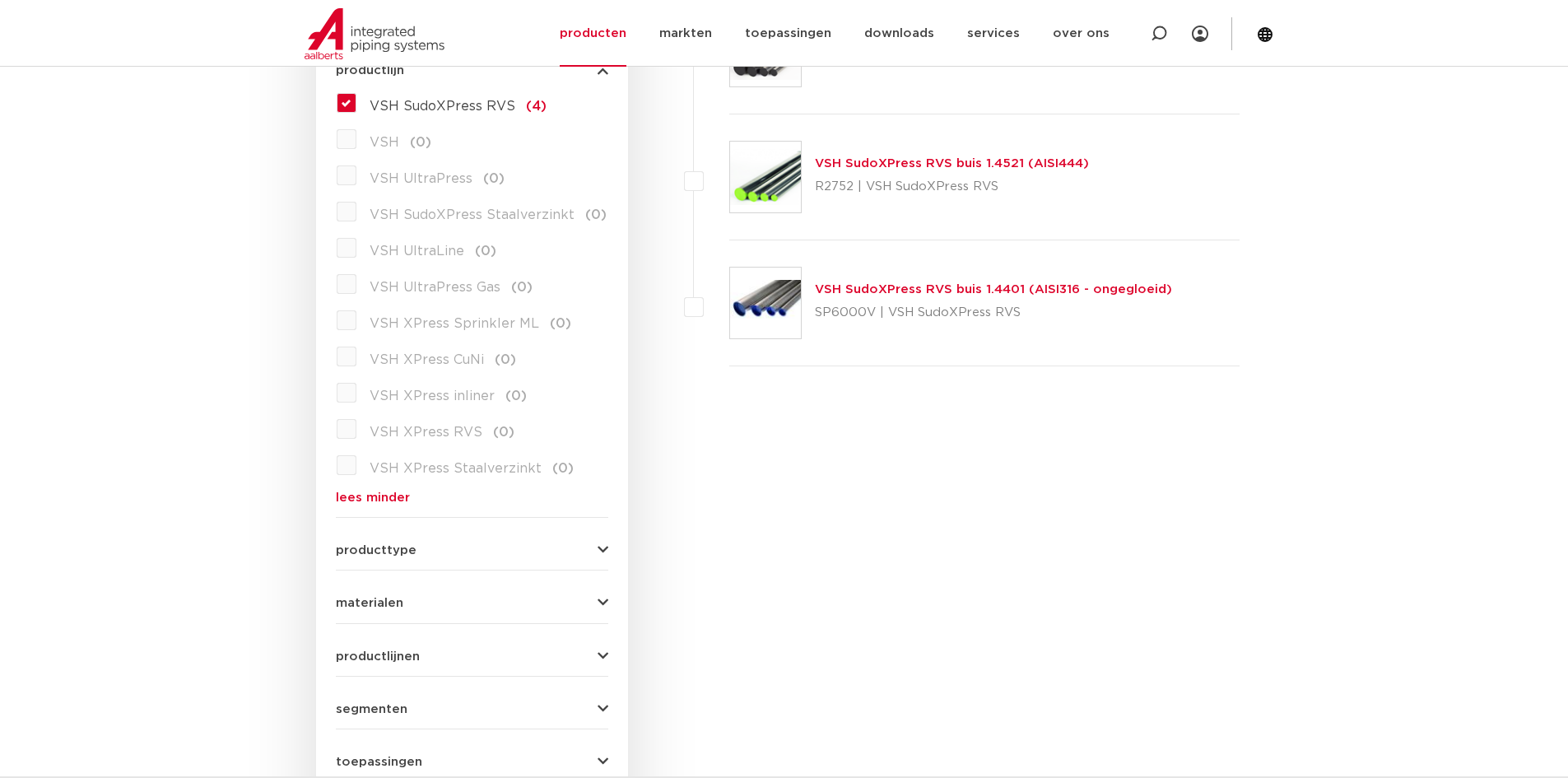
click at [356, 103] on label "VSH SudoXPress RVS (4)" at bounding box center [451, 102] width 190 height 26
click at [0, 0] on input "VSH SudoXPress RVS (4)" at bounding box center [0, 0] width 0 height 0
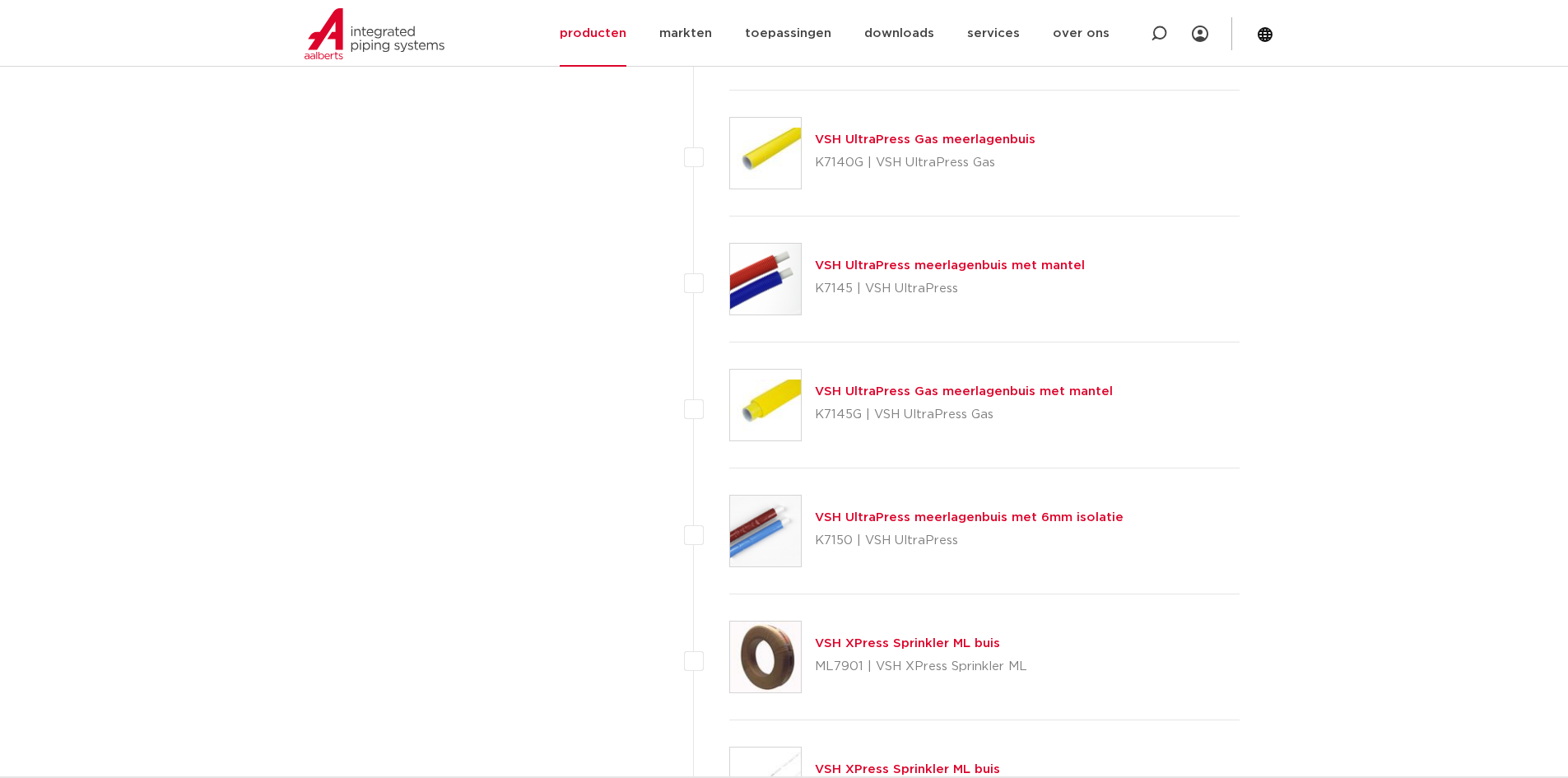
scroll to position [1812, 0]
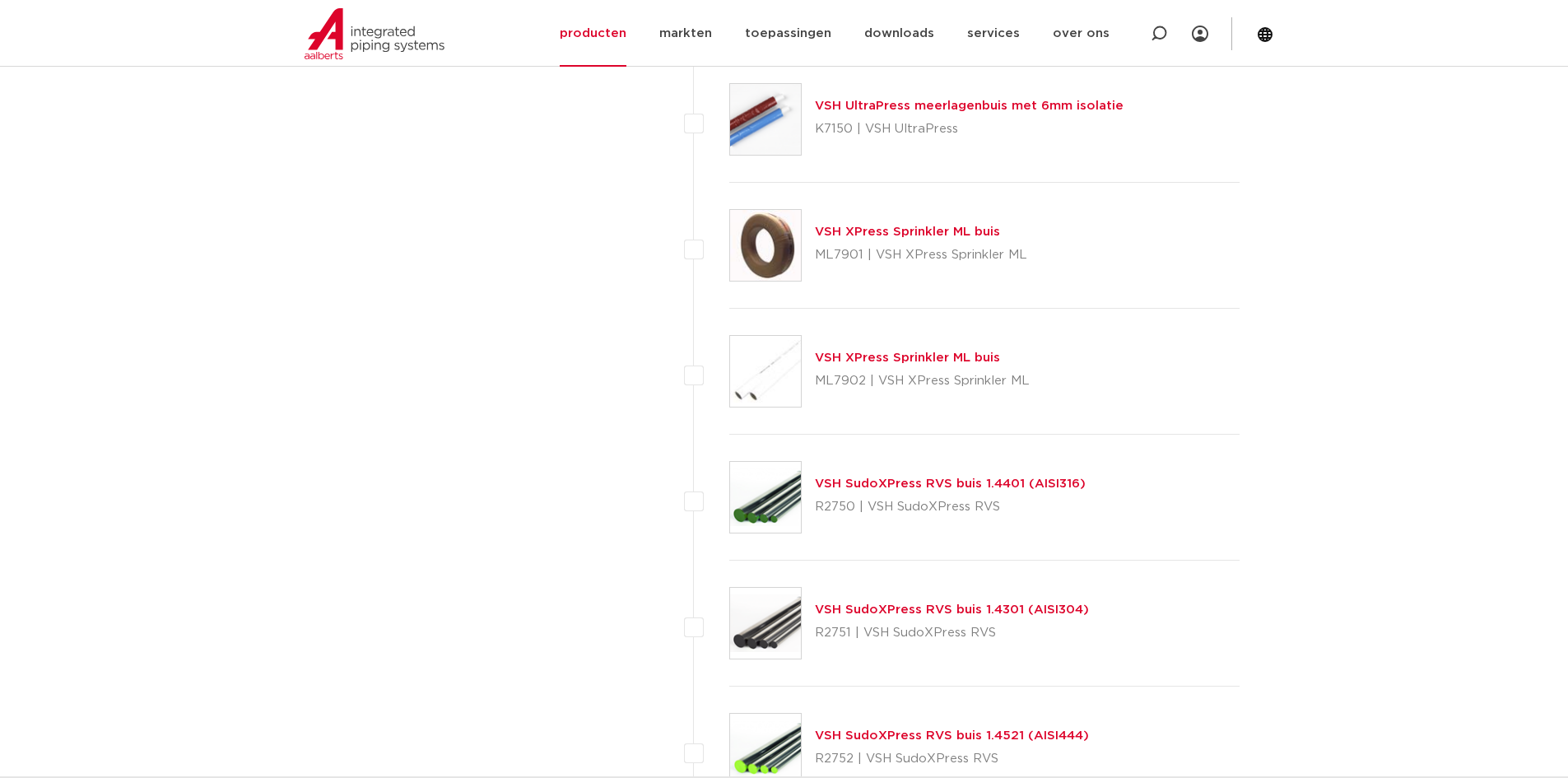
click at [1007, 480] on link "VSH SudoXPress RVS buis 1.4401 (AISI316)" at bounding box center [951, 484] width 271 height 12
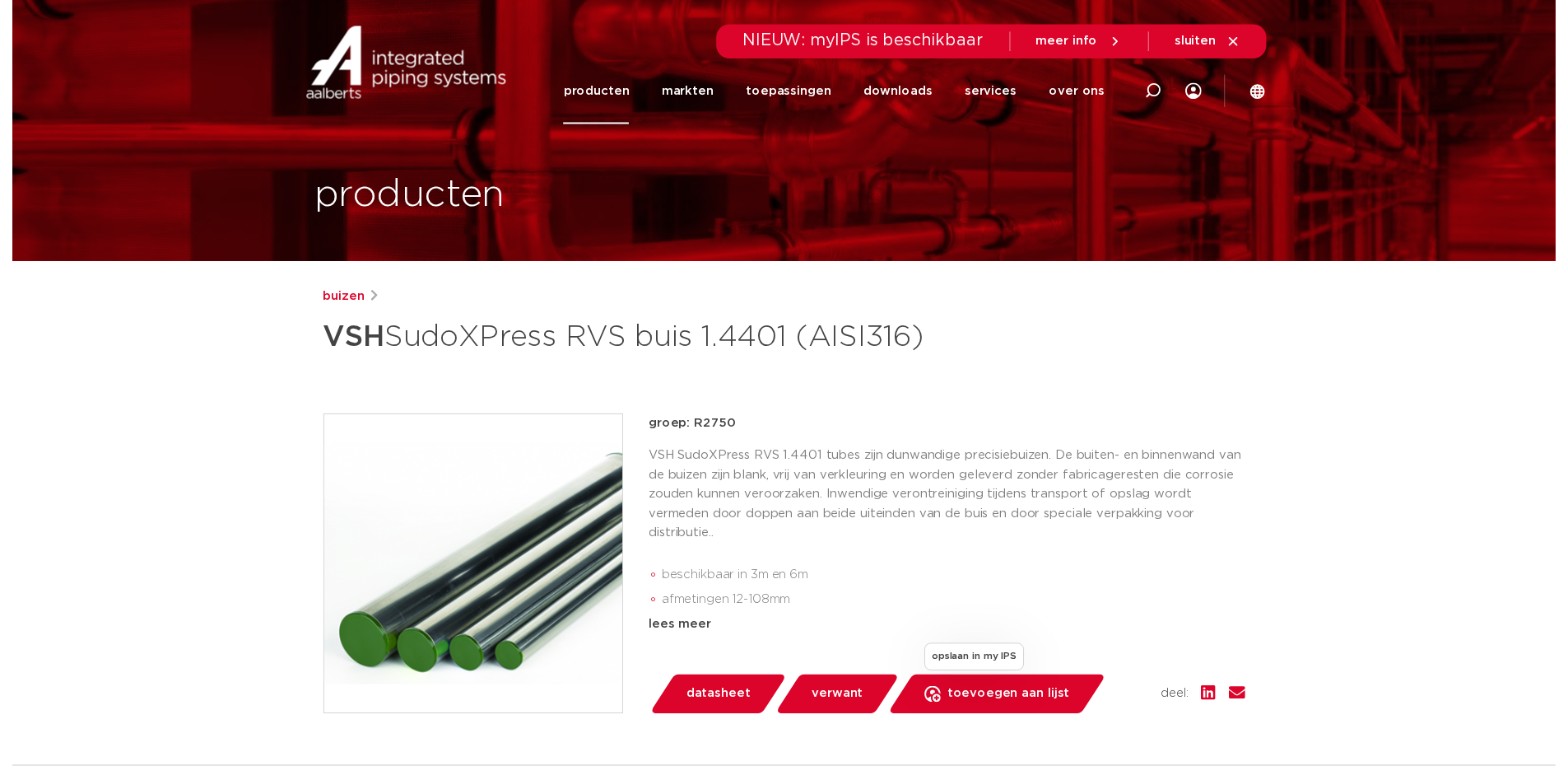
scroll to position [247, 0]
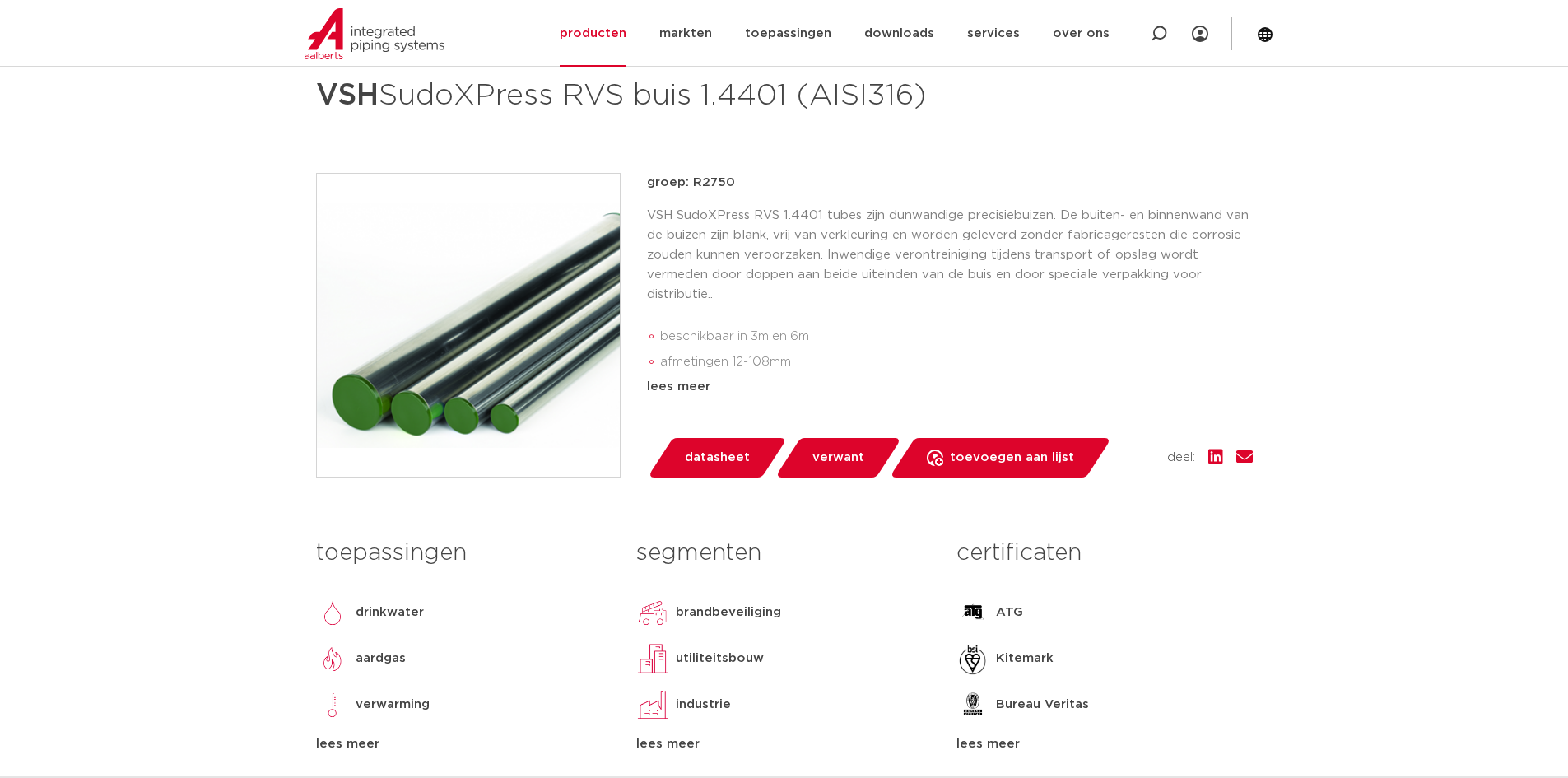
click at [723, 471] on span "datasheet" at bounding box center [717, 457] width 65 height 26
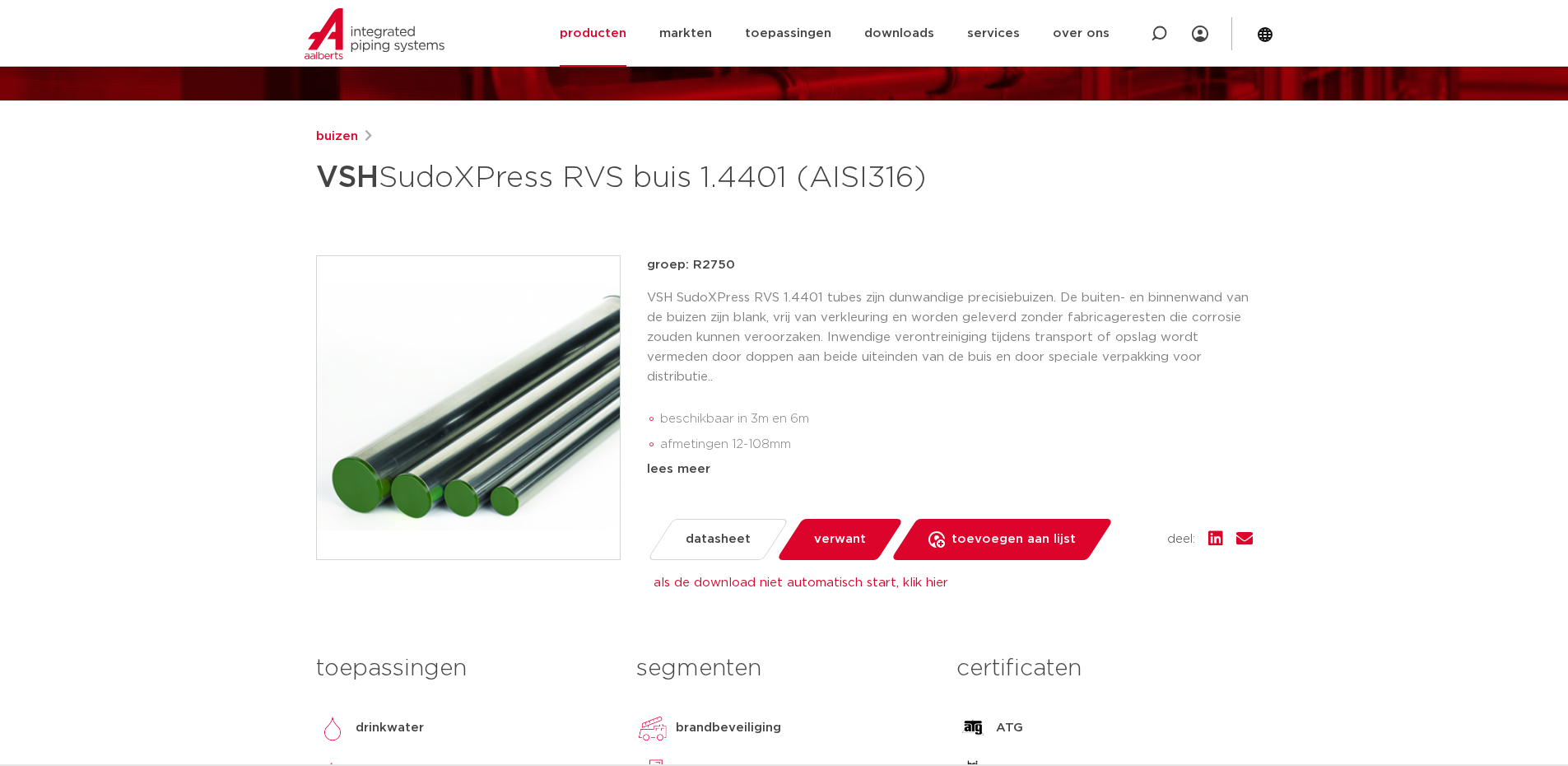
scroll to position [0, 0]
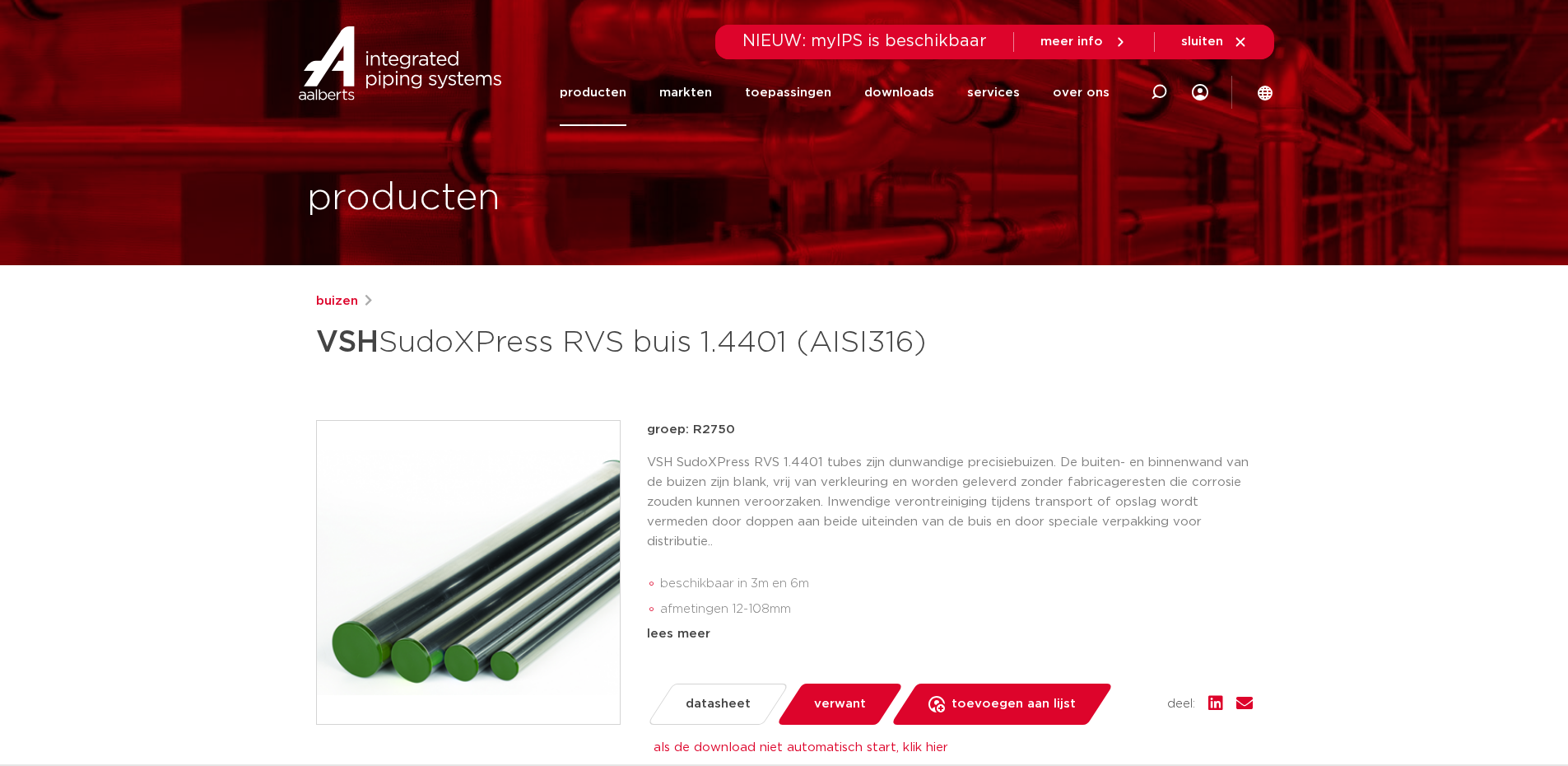
click at [616, 96] on link "producten" at bounding box center [593, 93] width 67 height 67
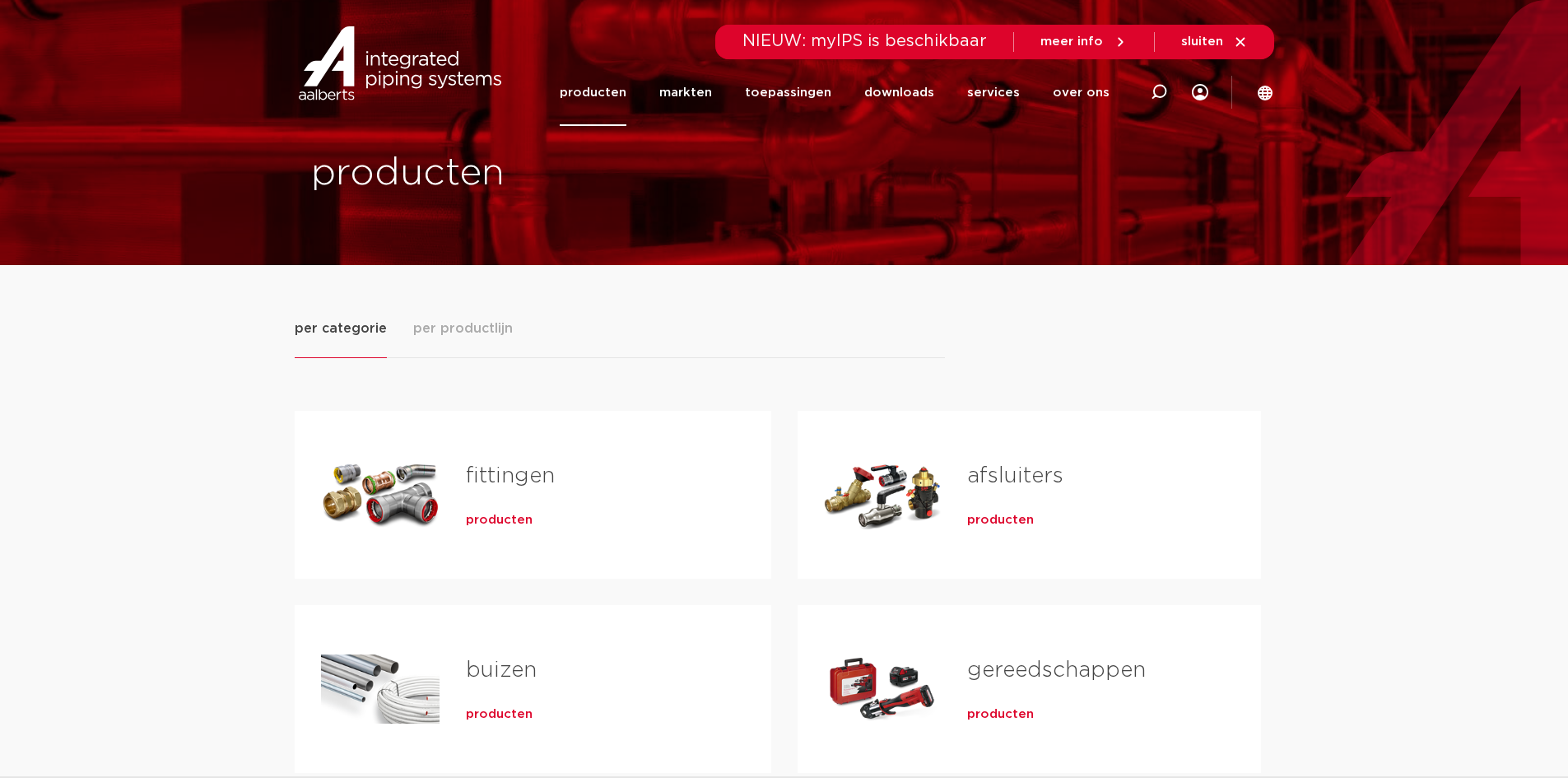
scroll to position [83, 0]
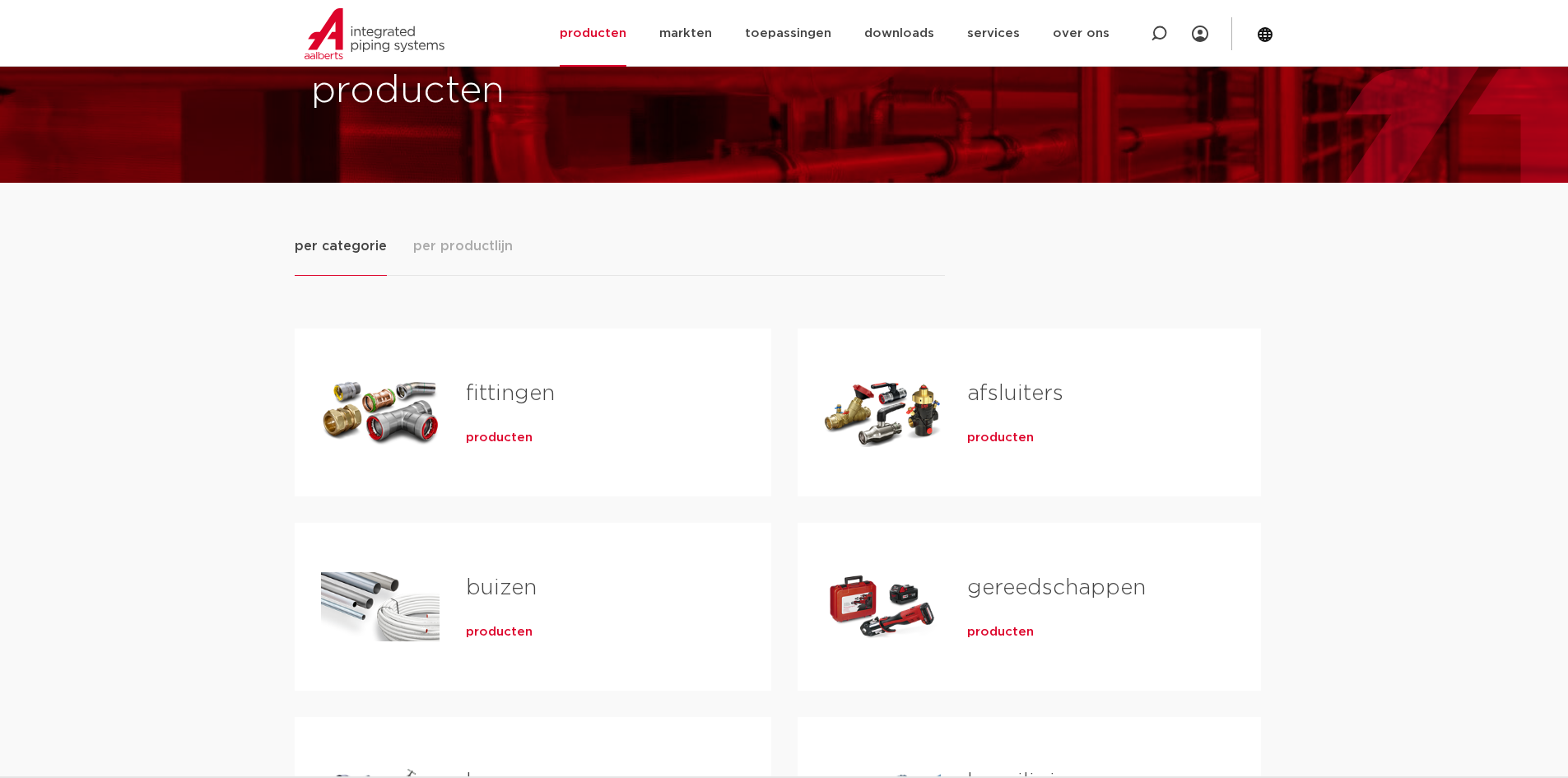
click at [477, 386] on link "fittingen" at bounding box center [510, 393] width 89 height 21
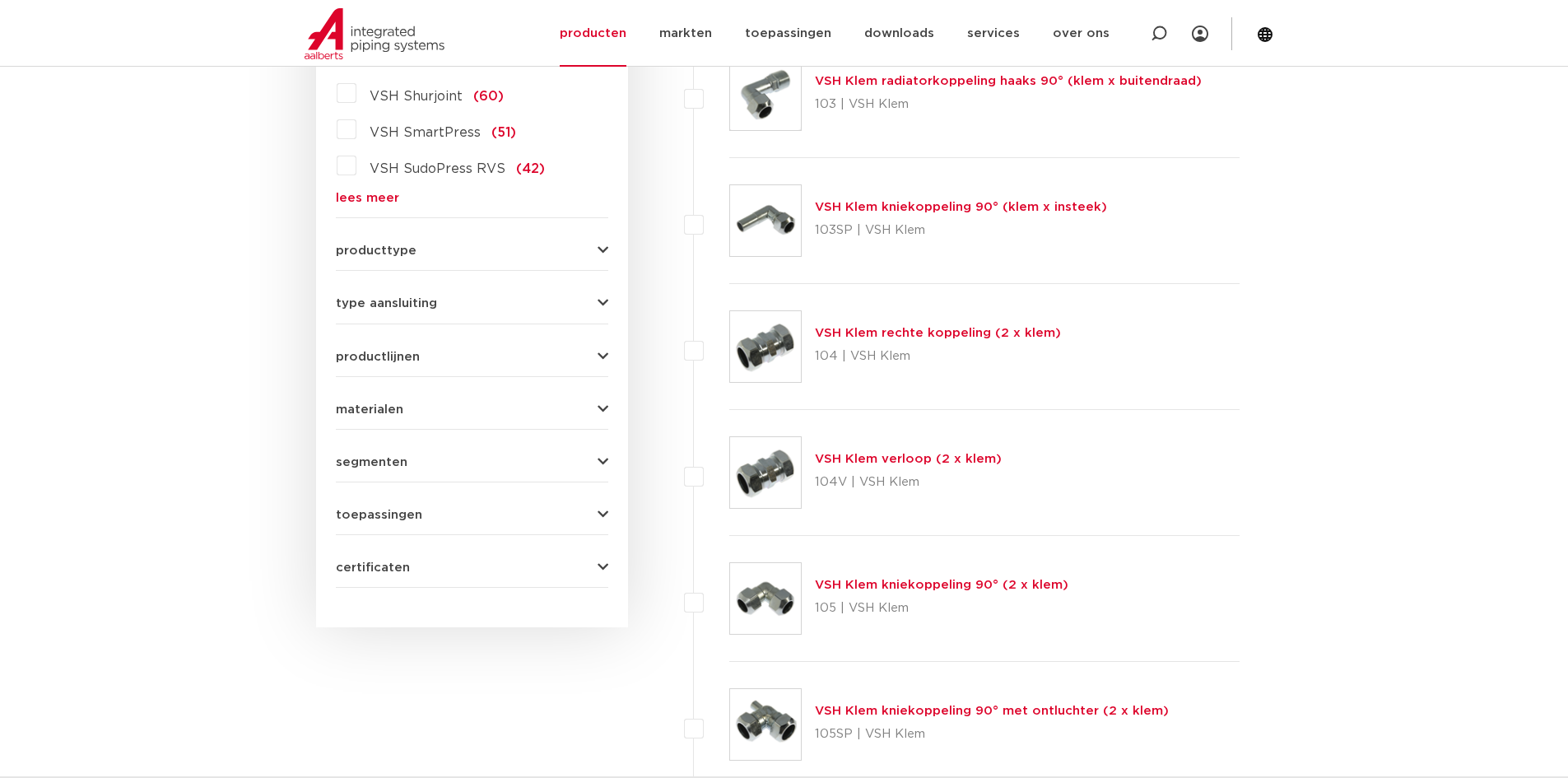
scroll to position [247, 0]
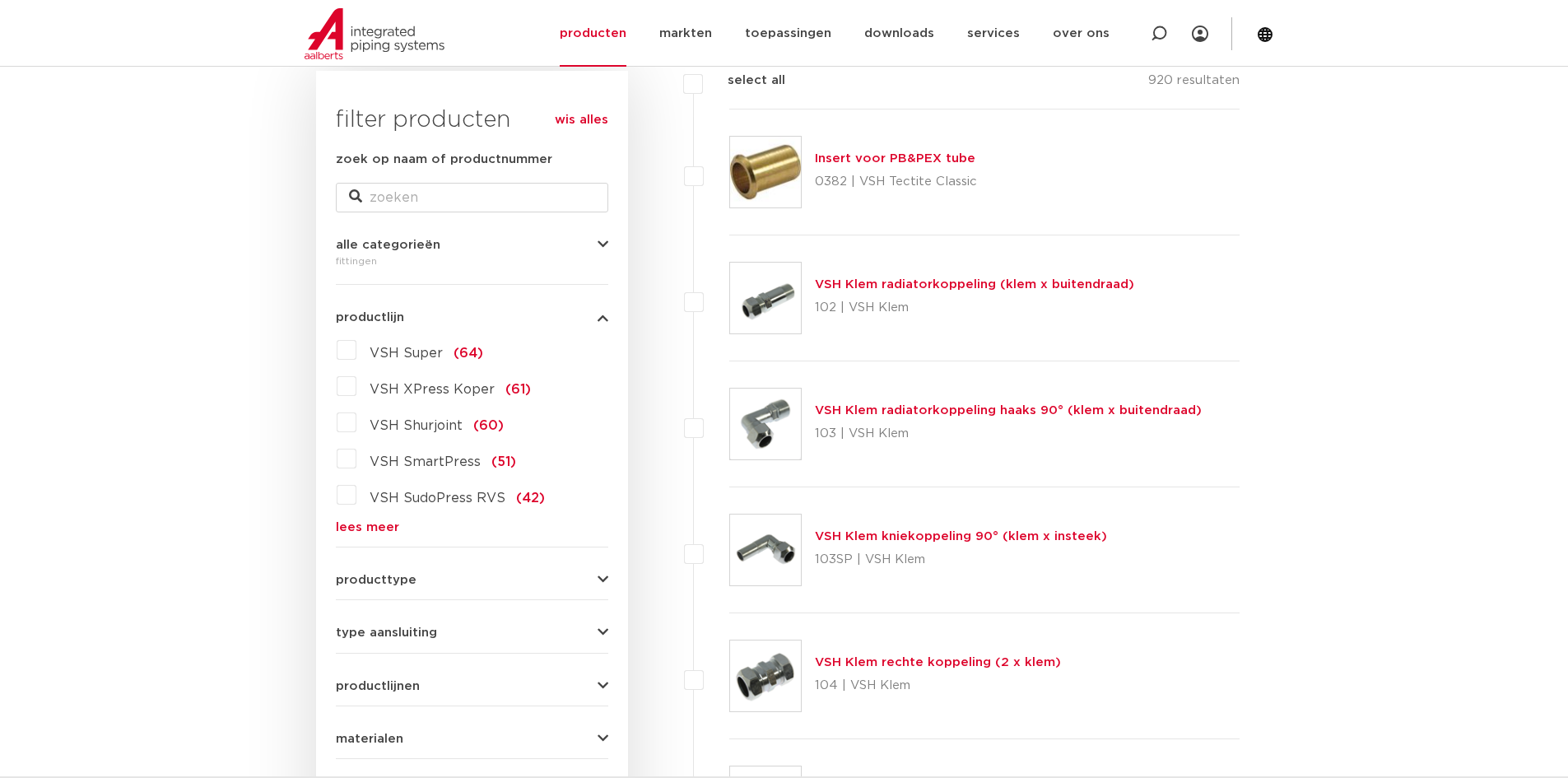
click at [376, 562] on div "producttype demontabel (179) meerdelig (62) accessoires (fittings) (49) voordee…" at bounding box center [472, 573] width 273 height 26
click at [377, 566] on div "producttype demontabel (179) meerdelig (62) accessoires (fittings) (49) voordee…" at bounding box center [472, 573] width 273 height 26
click at [378, 578] on span "producttype" at bounding box center [376, 580] width 81 height 12
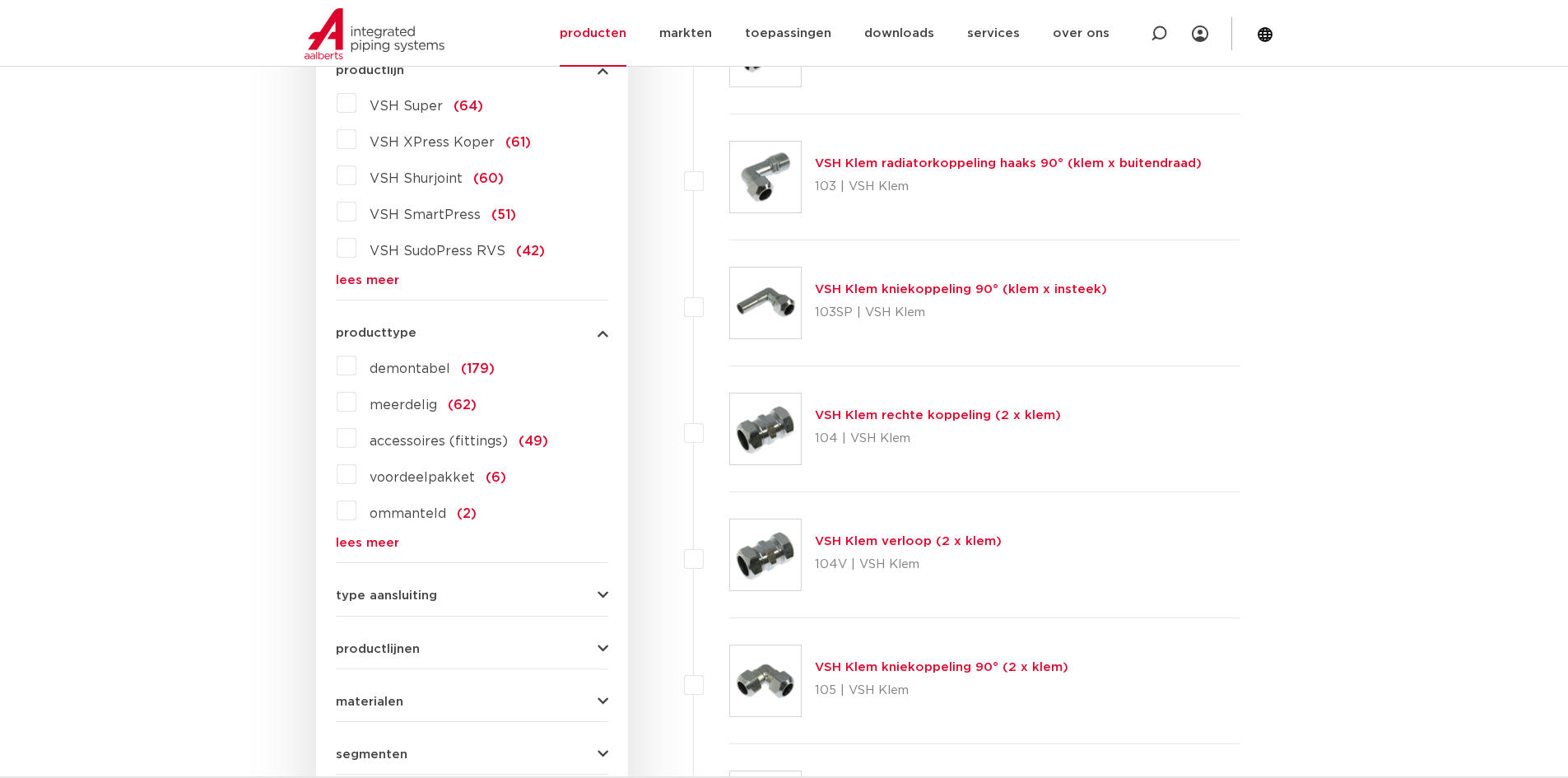
scroll to position [577, 0]
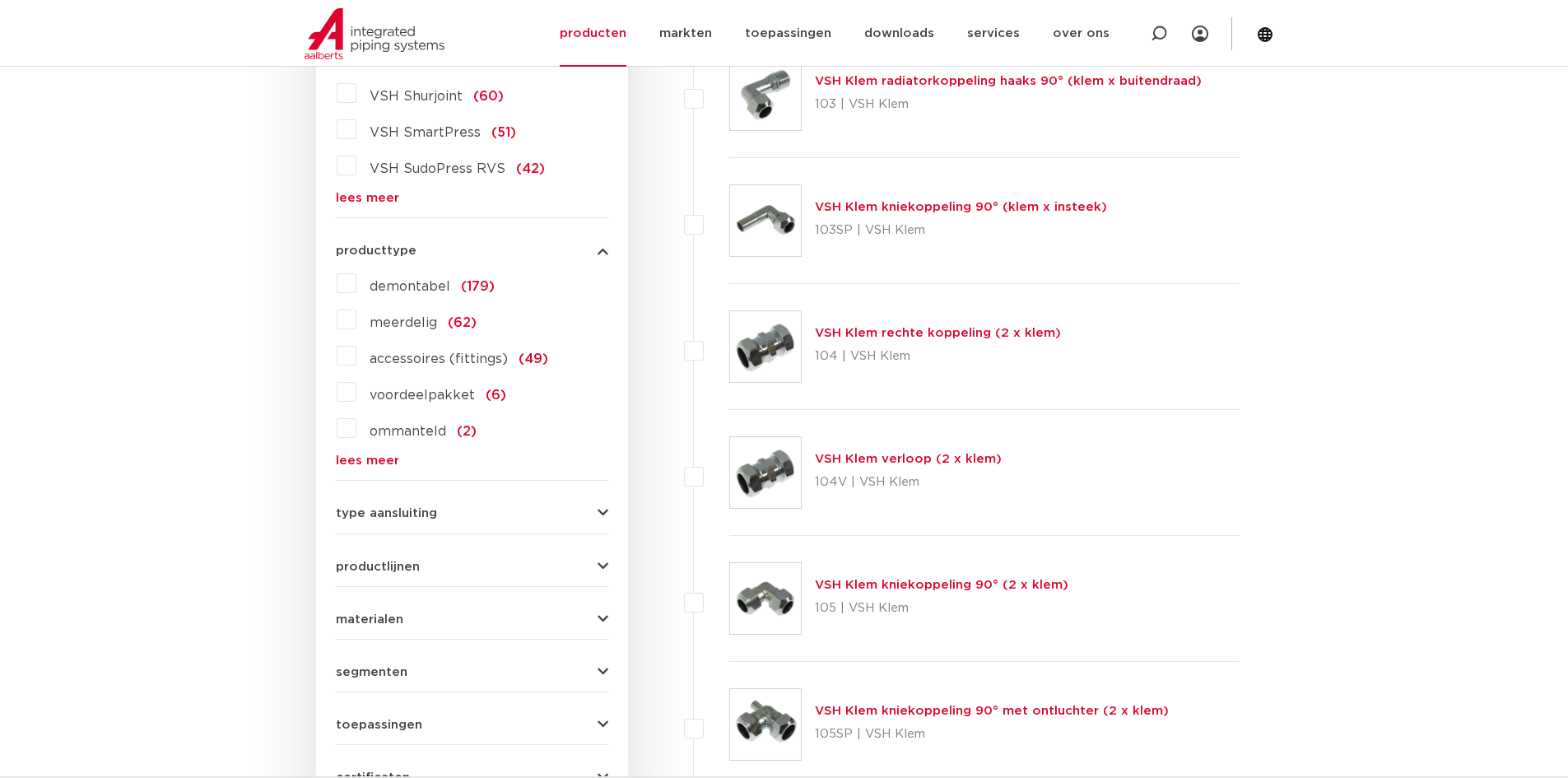
click at [385, 451] on div "demontabel (179) meerdelig (62) accessoires (fittings) (49) voordeelpakket (6) …" at bounding box center [472, 369] width 273 height 197
click at [381, 522] on form "zoek op naam of productnummer alle categorieën [GEOGRAPHIC_DATA] [GEOGRAPHIC_DA…" at bounding box center [472, 310] width 273 height 978
click at [382, 516] on span "type aansluiting" at bounding box center [386, 514] width 101 height 12
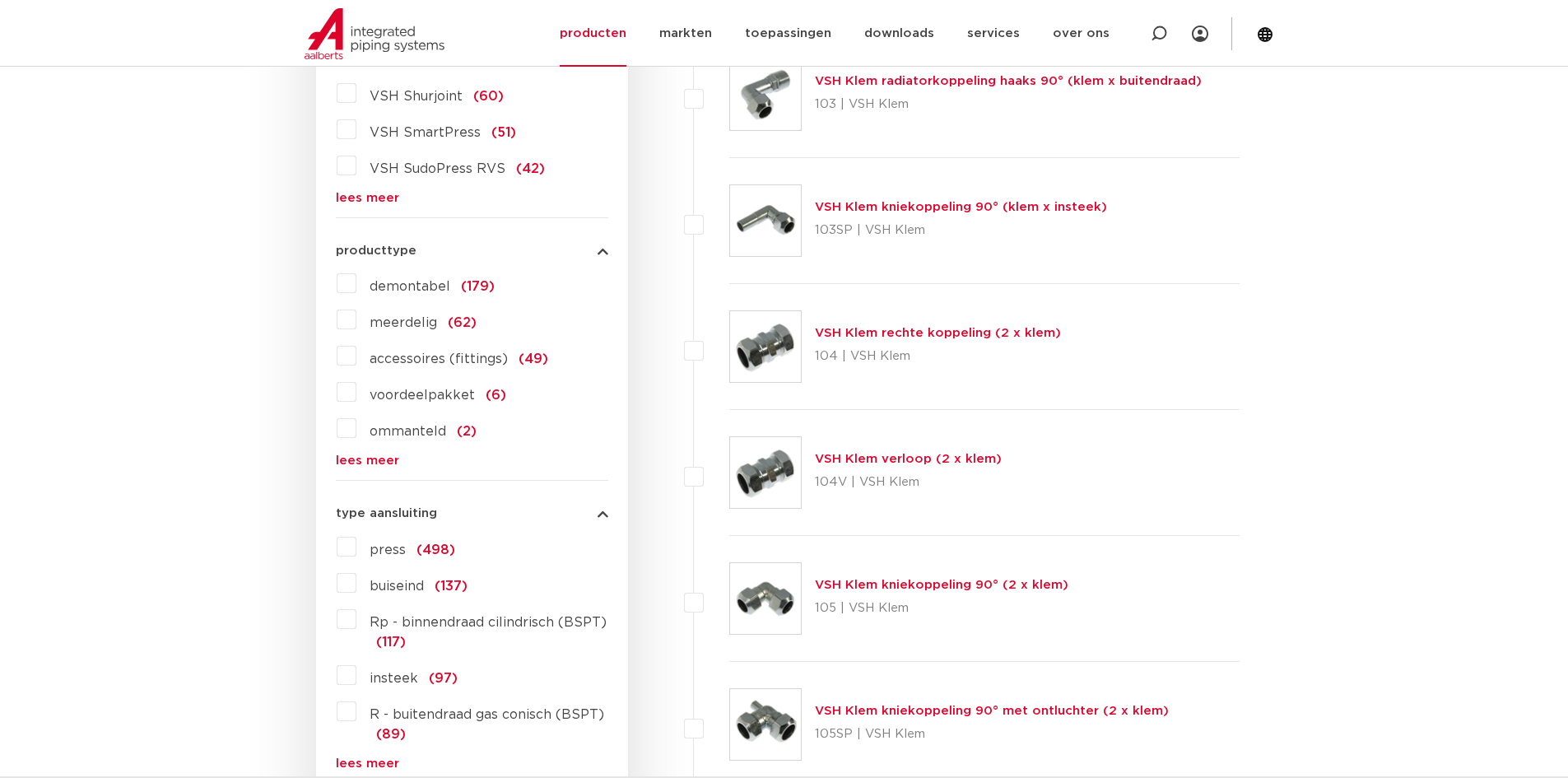
scroll to position [988, 0]
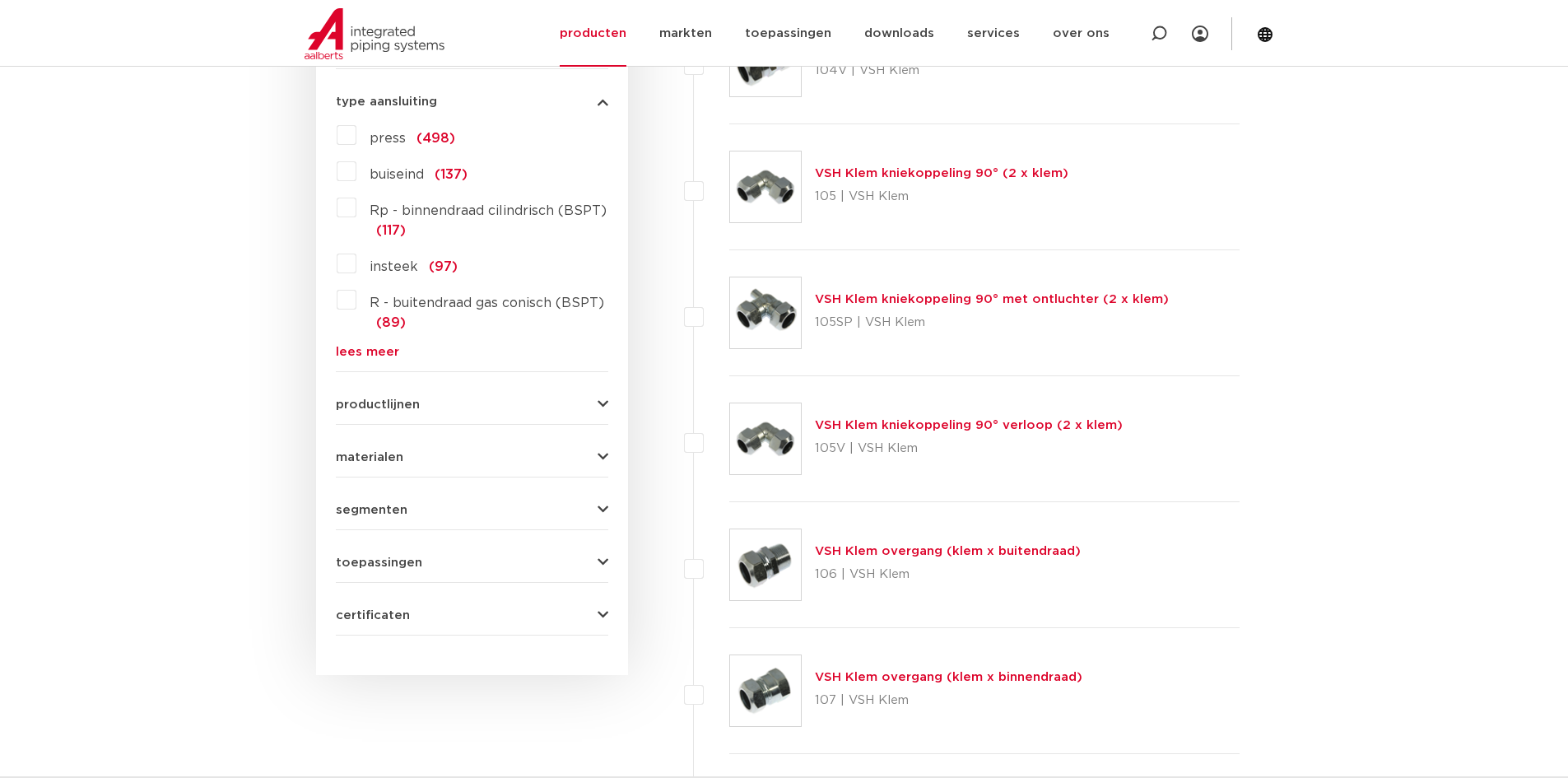
click at [356, 135] on label "press (498)" at bounding box center [406, 135] width 99 height 26
click at [0, 0] on input "press (498)" at bounding box center [0, 0] width 0 height 0
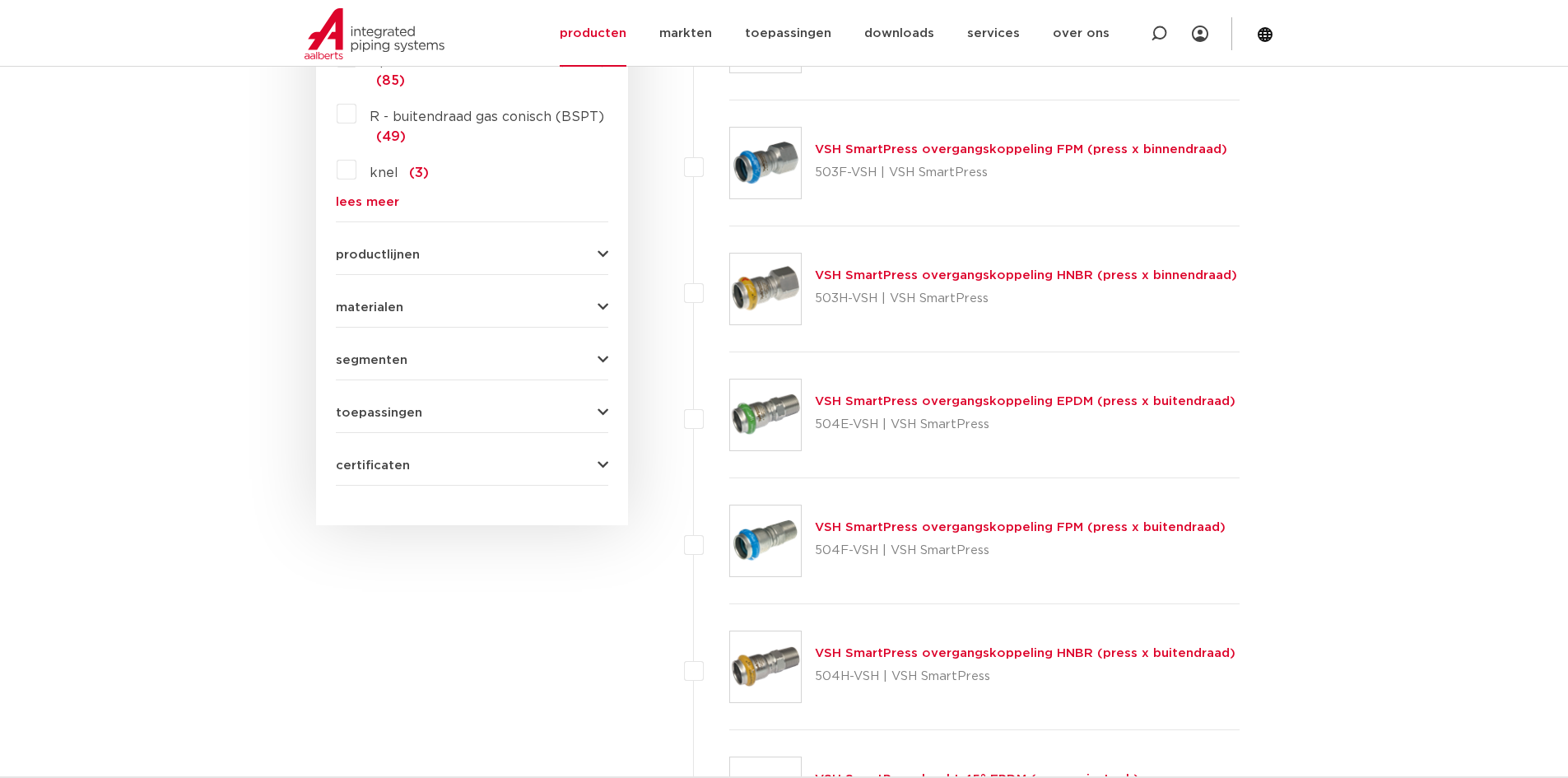
scroll to position [1056, 0]
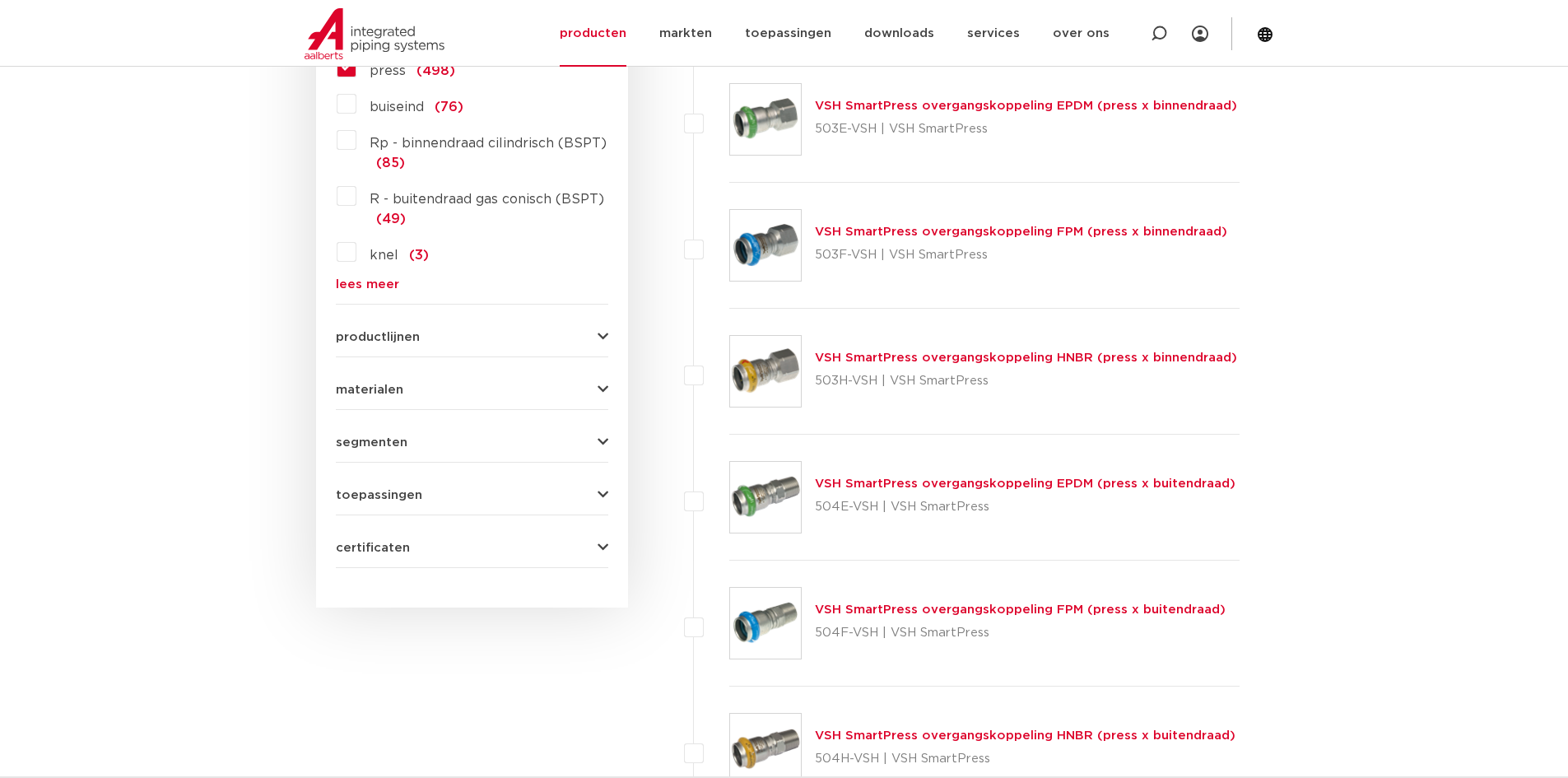
click at [364, 332] on span "productlijnen" at bounding box center [378, 337] width 84 height 12
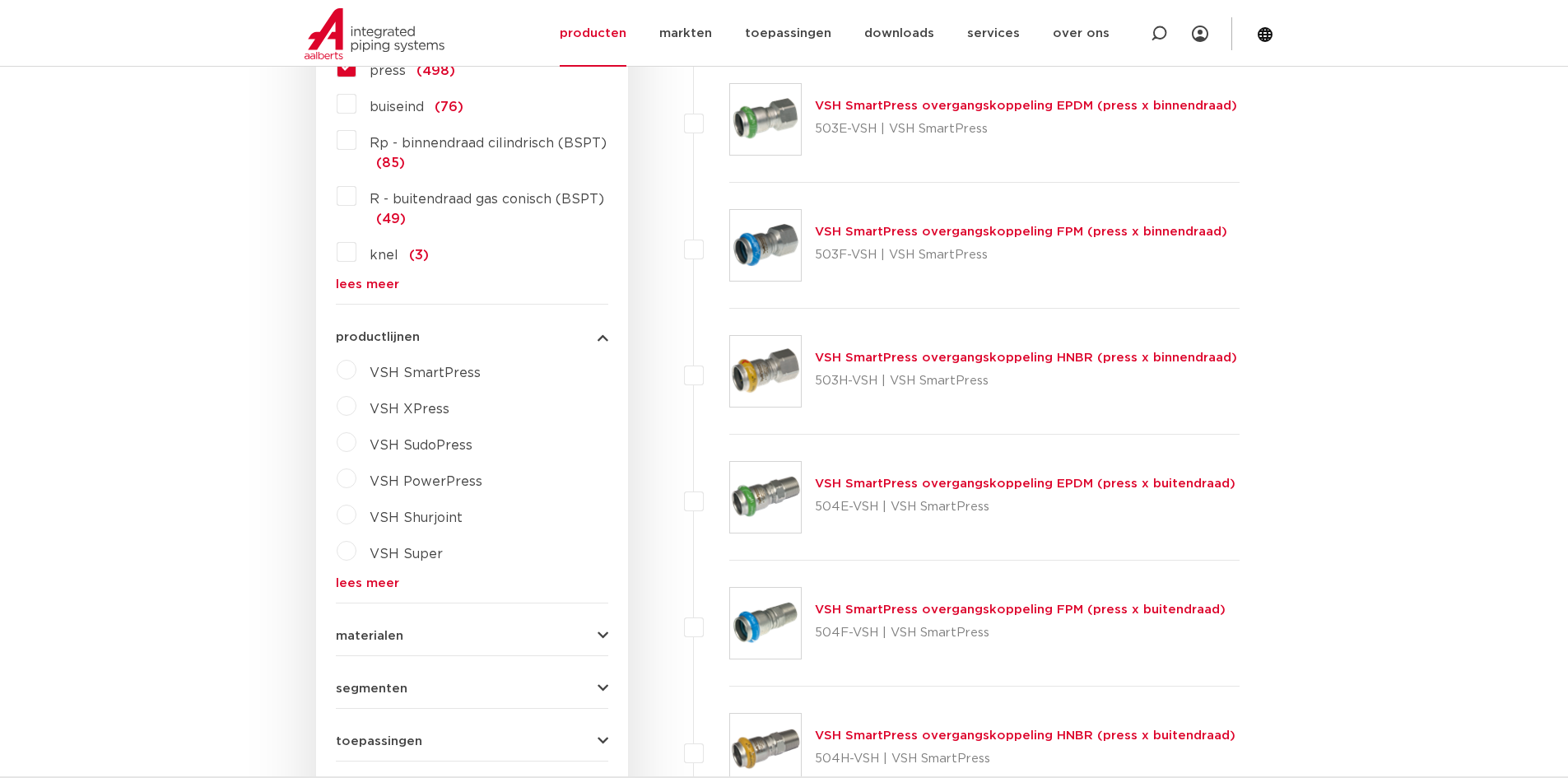
click at [376, 676] on div "segmenten utiliteitsbouw (462) industrie (449) woningbouw (158) scheepsbouw (16…" at bounding box center [472, 682] width 273 height 26
click at [376, 685] on span "segmenten" at bounding box center [372, 688] width 72 height 12
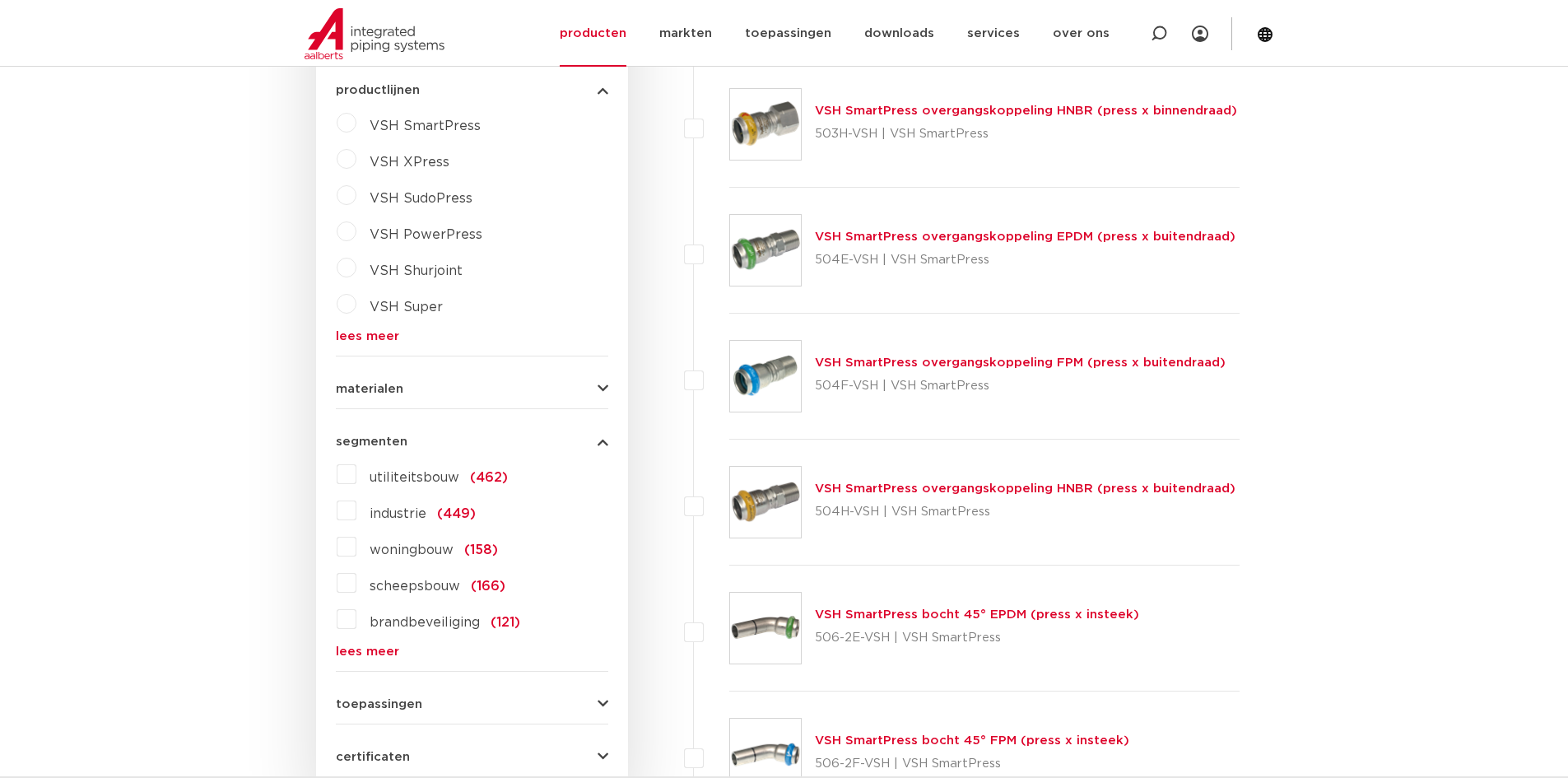
scroll to position [1467, 0]
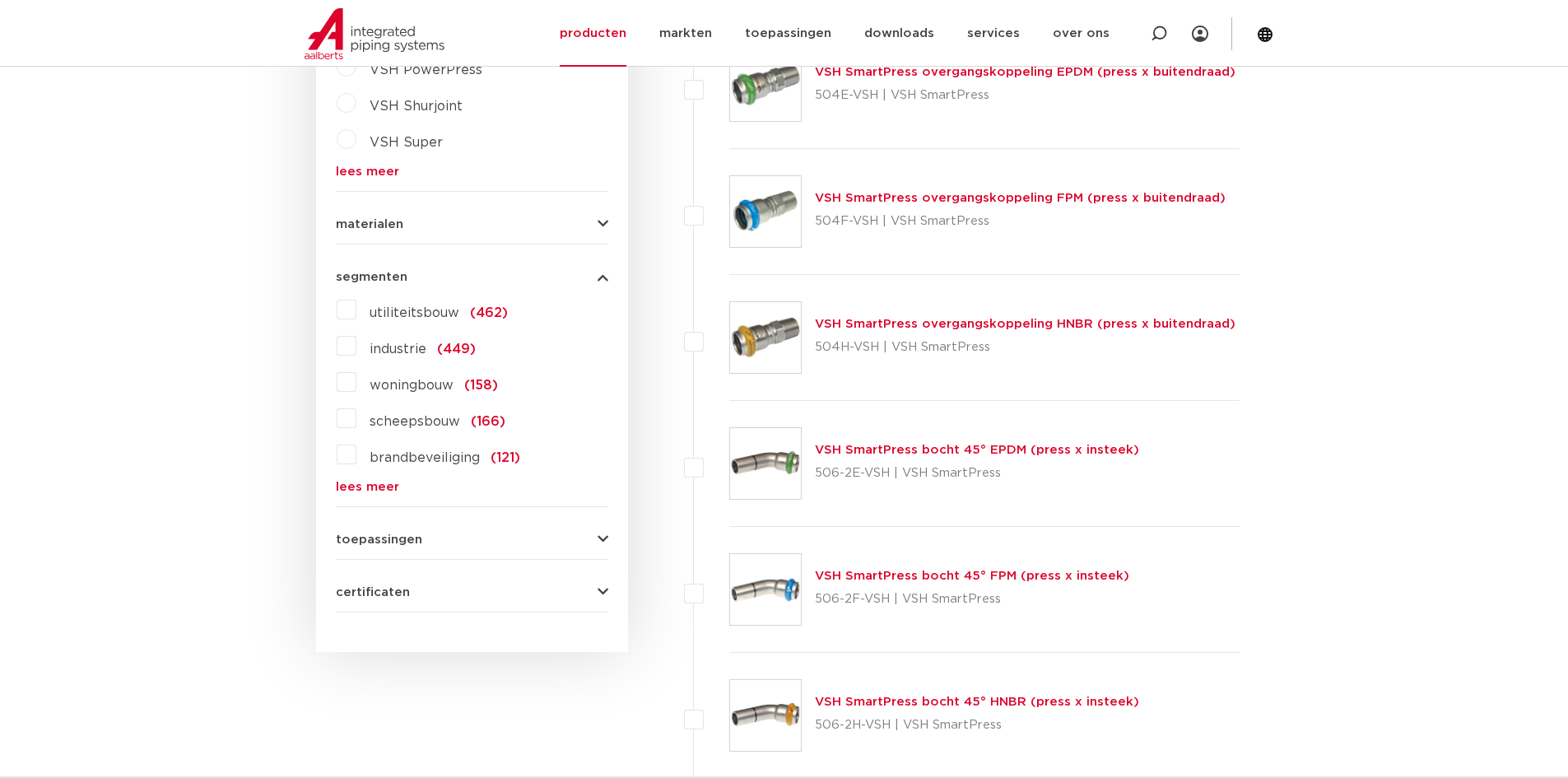
click at [370, 538] on span "toepassingen" at bounding box center [379, 540] width 86 height 12
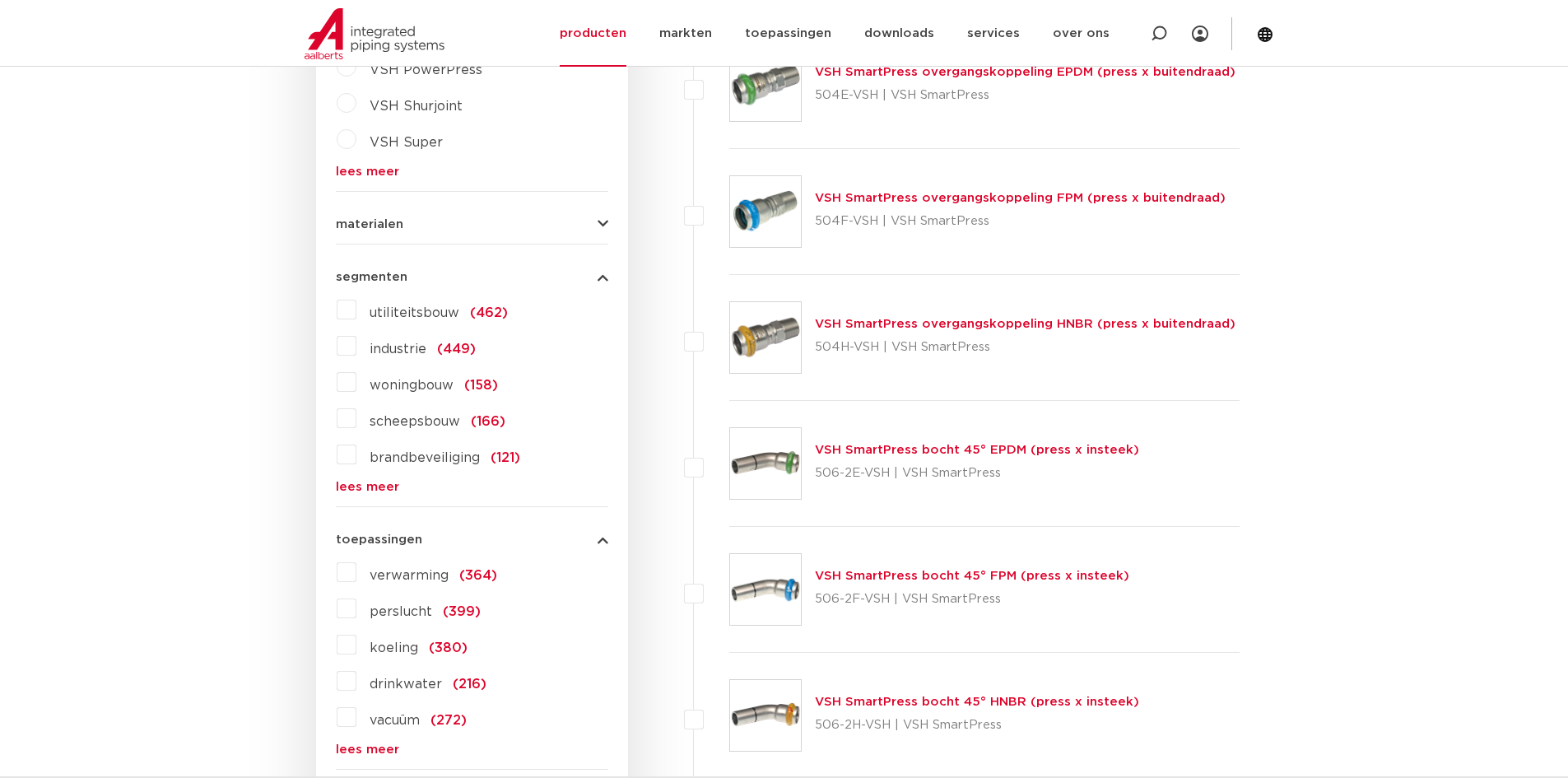
scroll to position [1715, 0]
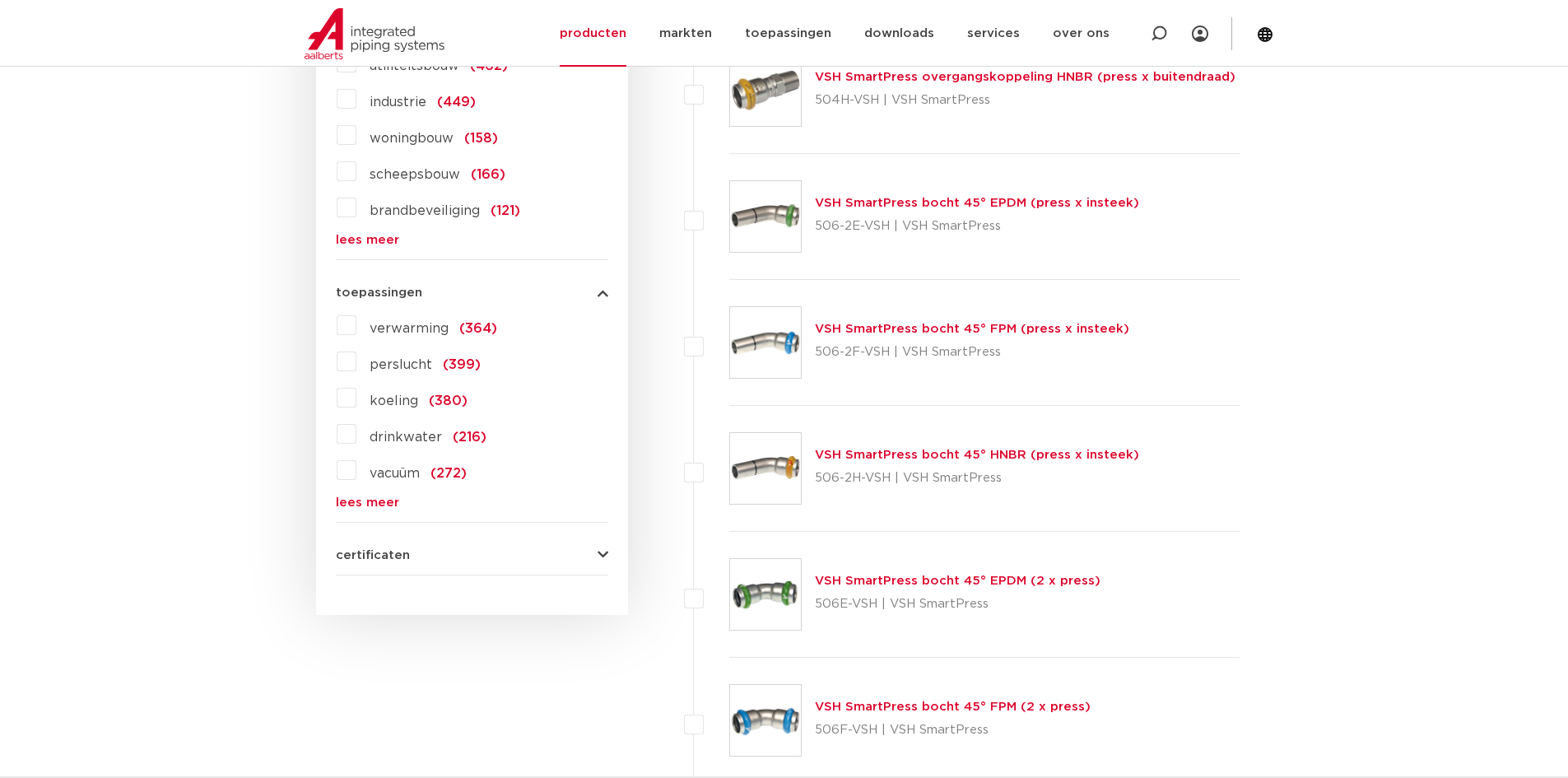
click at [379, 362] on span "perslucht" at bounding box center [400, 364] width 62 height 13
click at [0, 0] on input "perslucht (399)" at bounding box center [0, 0] width 0 height 0
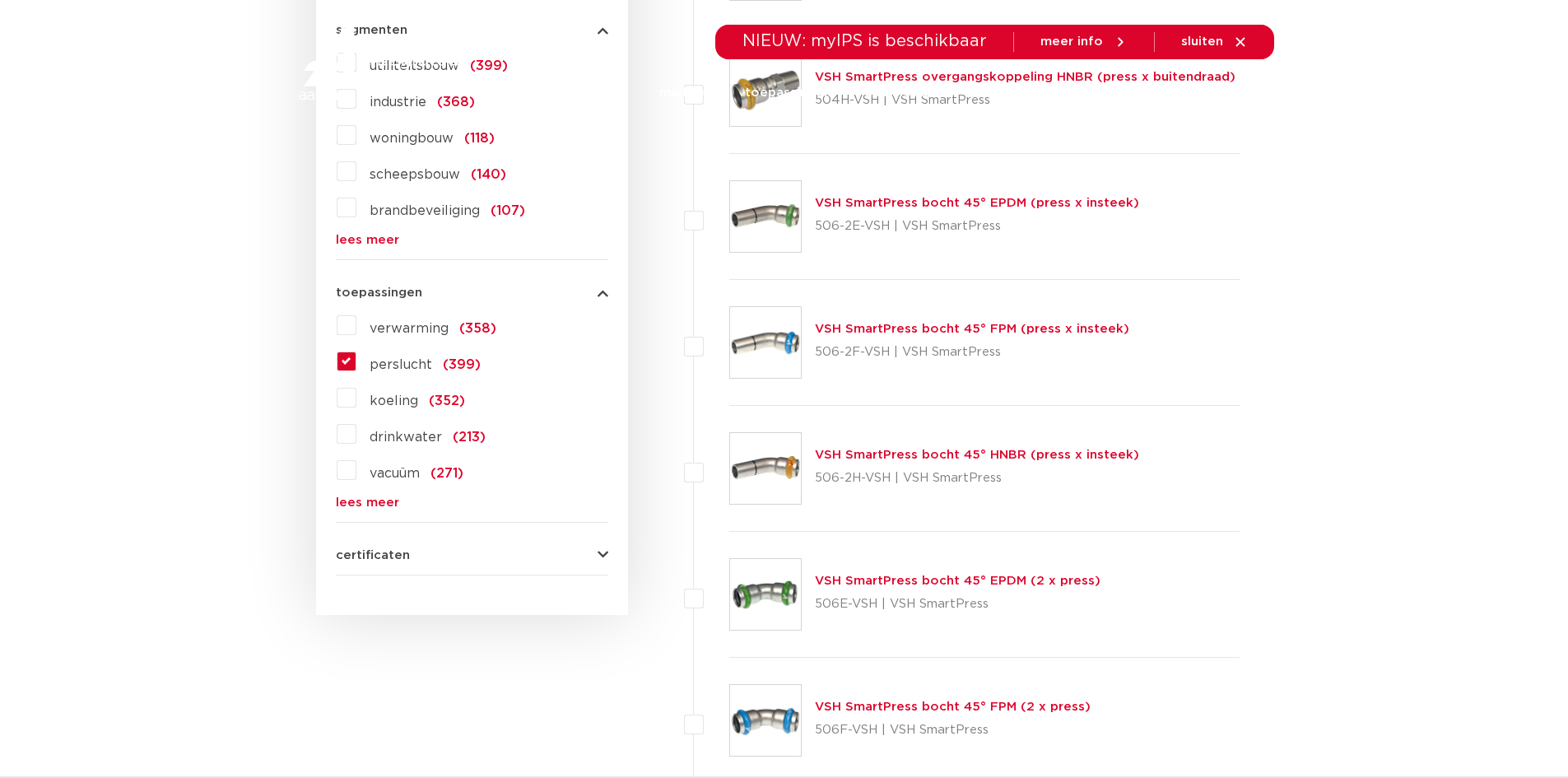
scroll to position [1715, 0]
click at [367, 546] on div "certificaten QB (CSTBat) (255) KIWA (140) DVGW Wasser (141) RISE (193) WRAS (13…" at bounding box center [472, 549] width 273 height 26
click at [369, 554] on span "certificaten" at bounding box center [373, 555] width 74 height 12
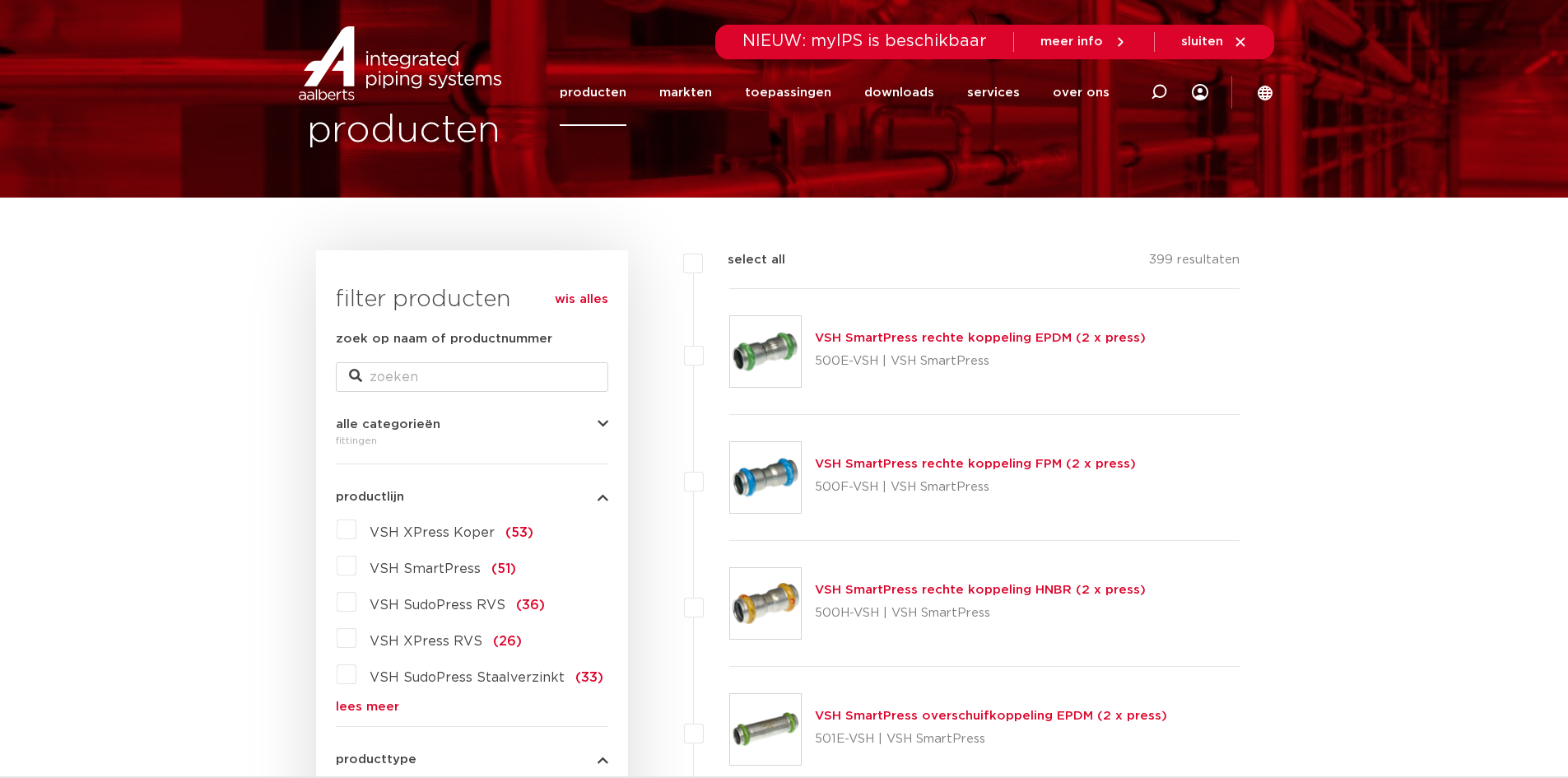
scroll to position [0, 0]
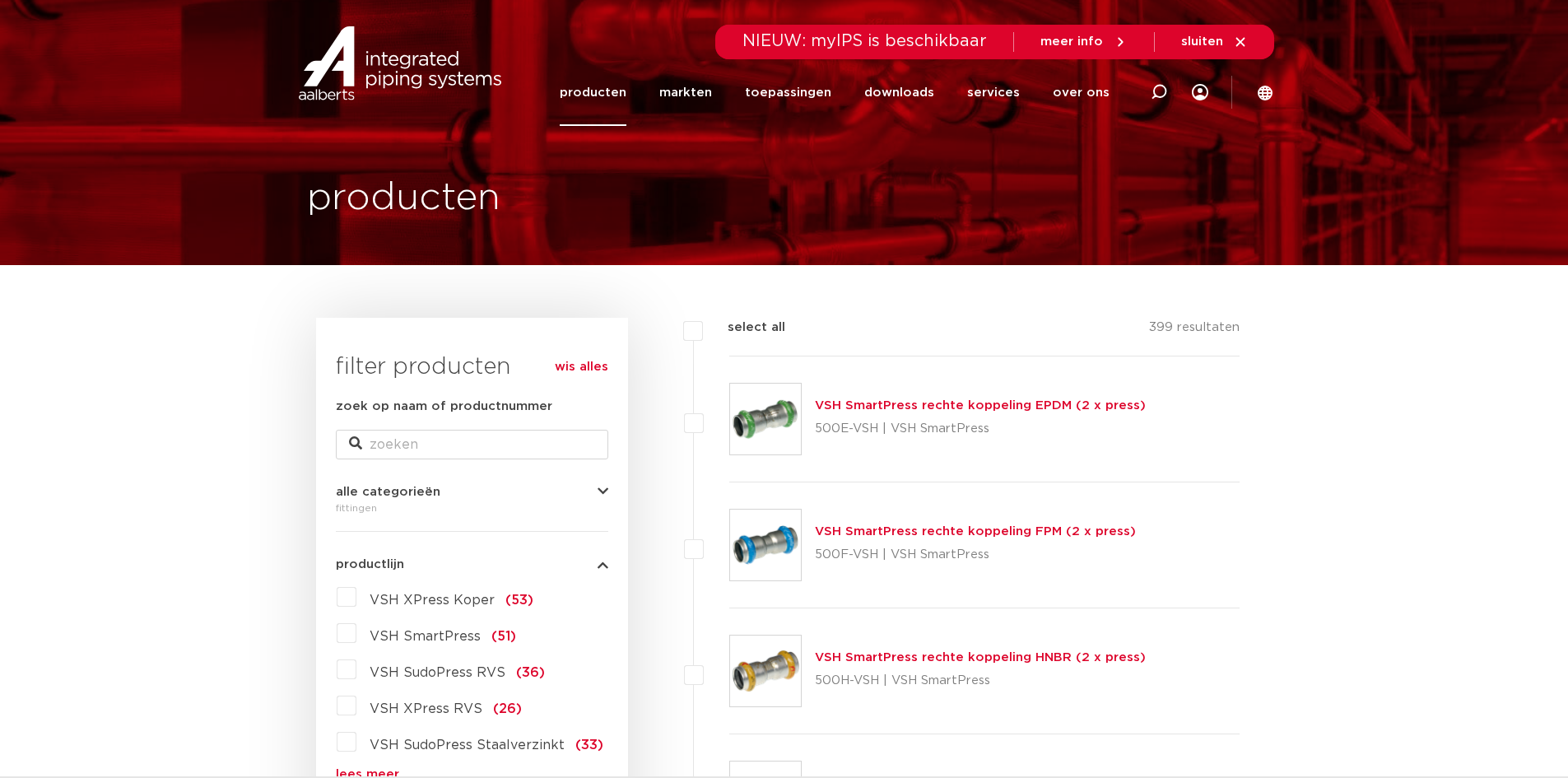
click at [627, 97] on link "producten" at bounding box center [593, 93] width 67 height 67
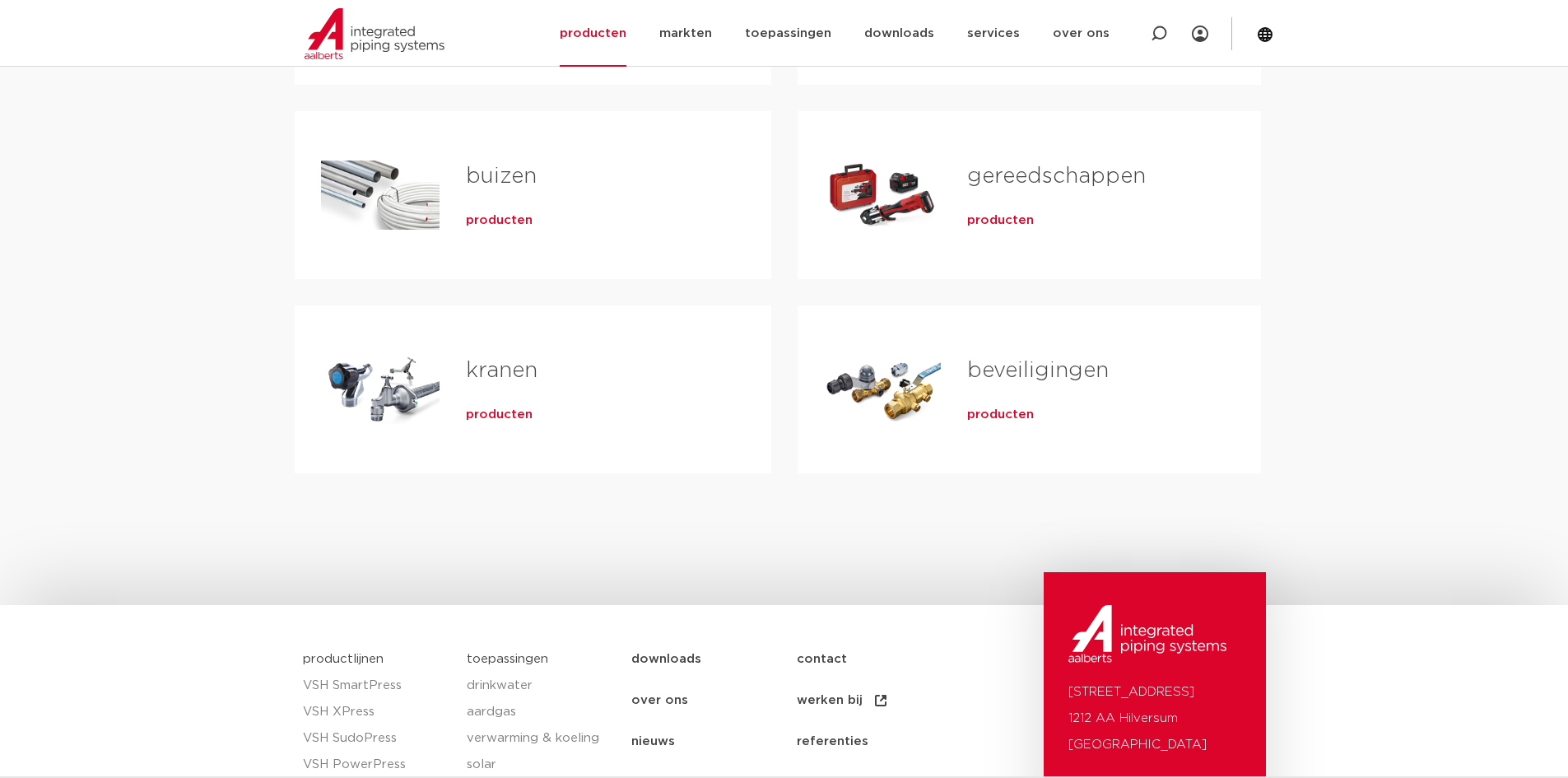
scroll to position [247, 0]
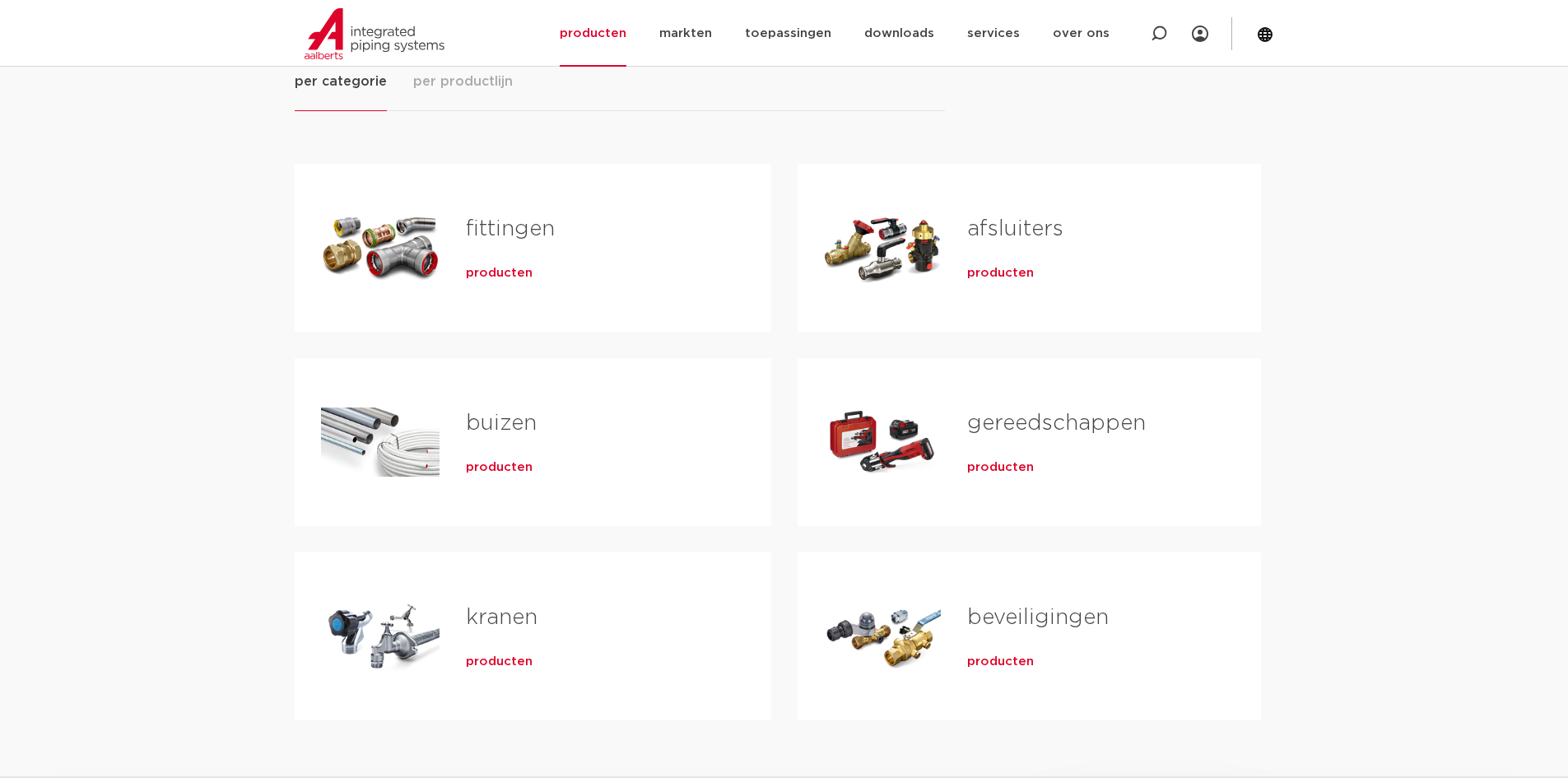
click at [536, 223] on link "fittingen" at bounding box center [510, 229] width 89 height 21
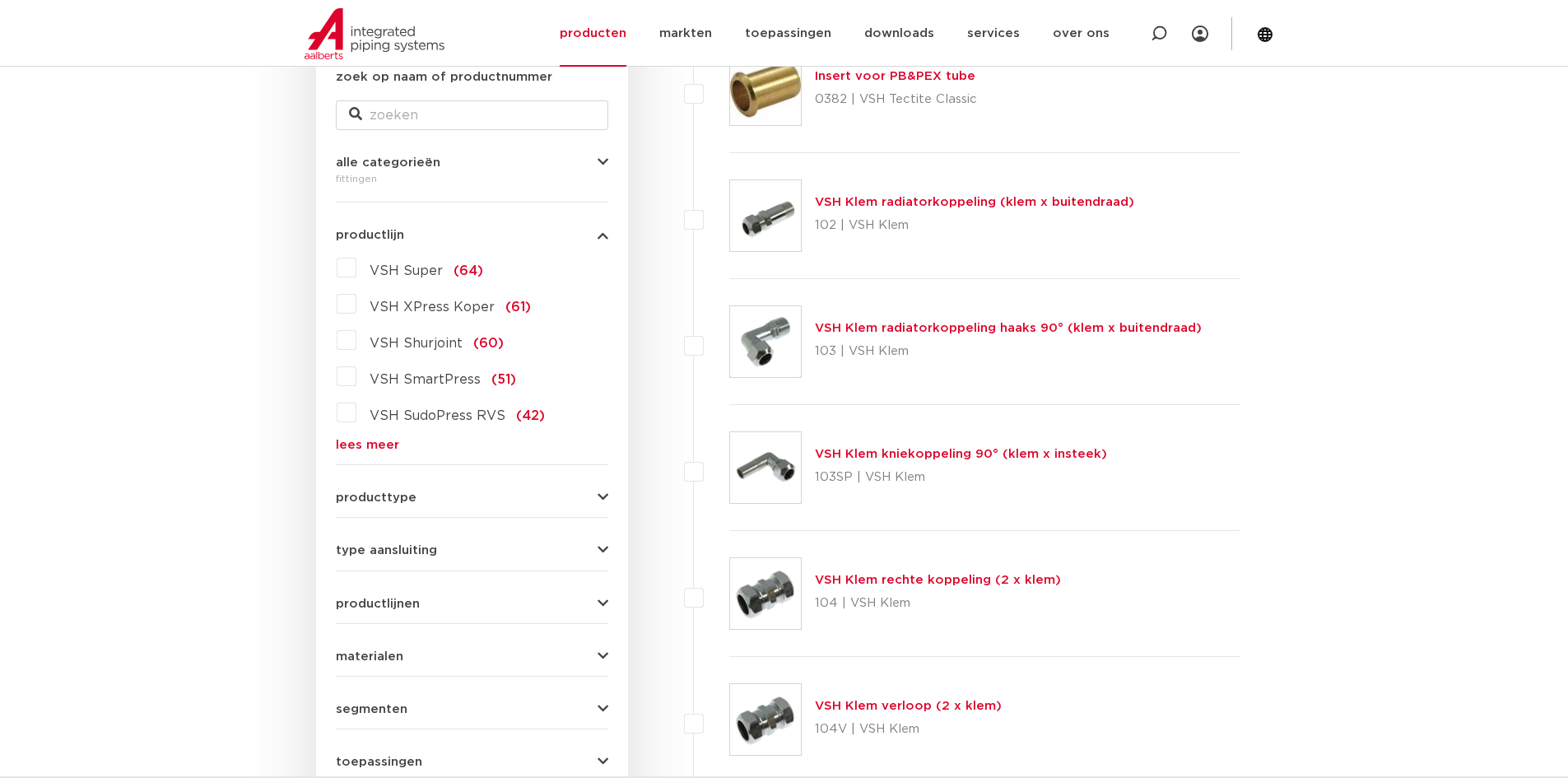
scroll to position [83, 0]
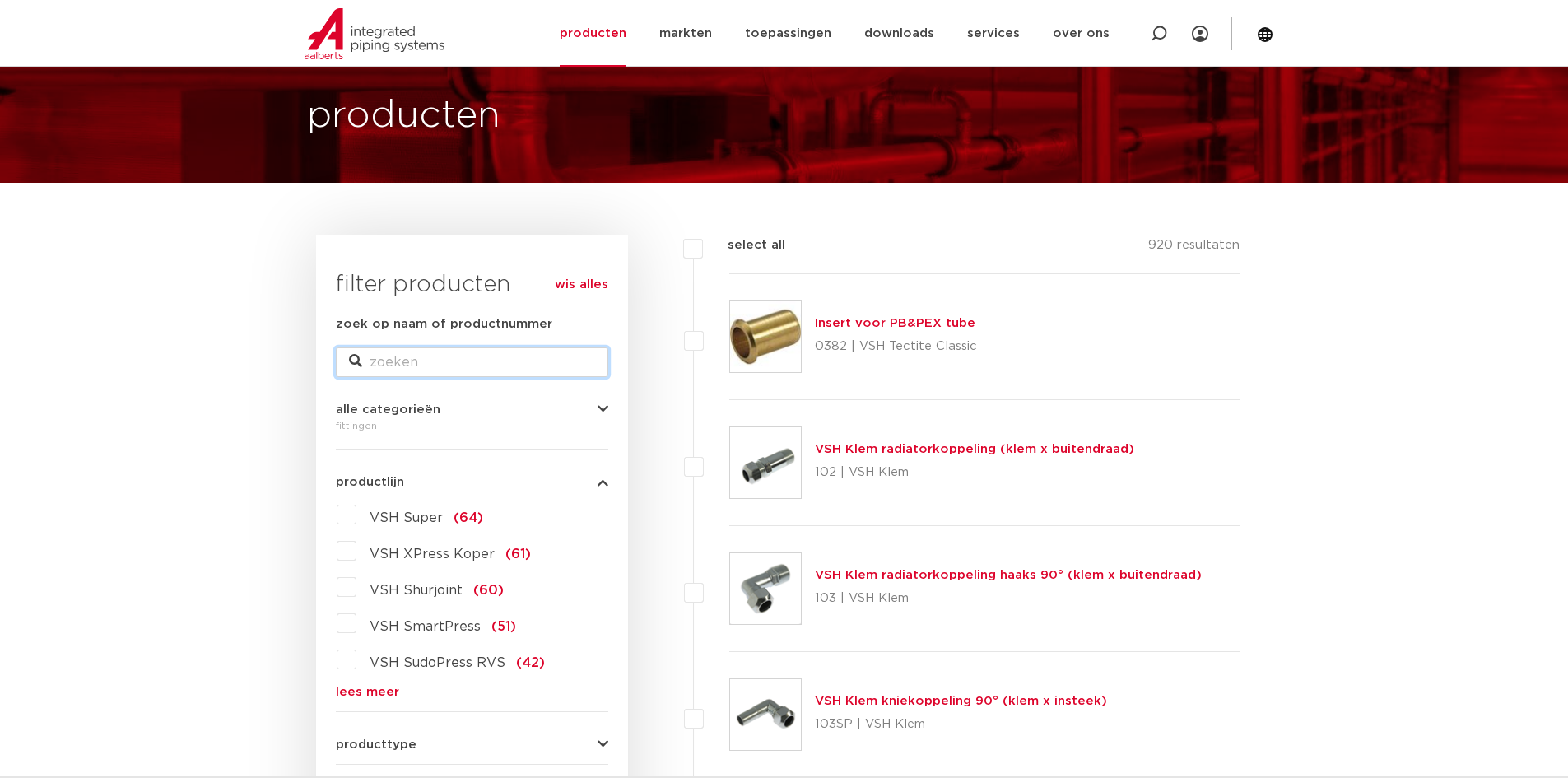
click at [396, 367] on input "zoek op naam of productnummer" at bounding box center [472, 362] width 273 height 30
type input "bocht"
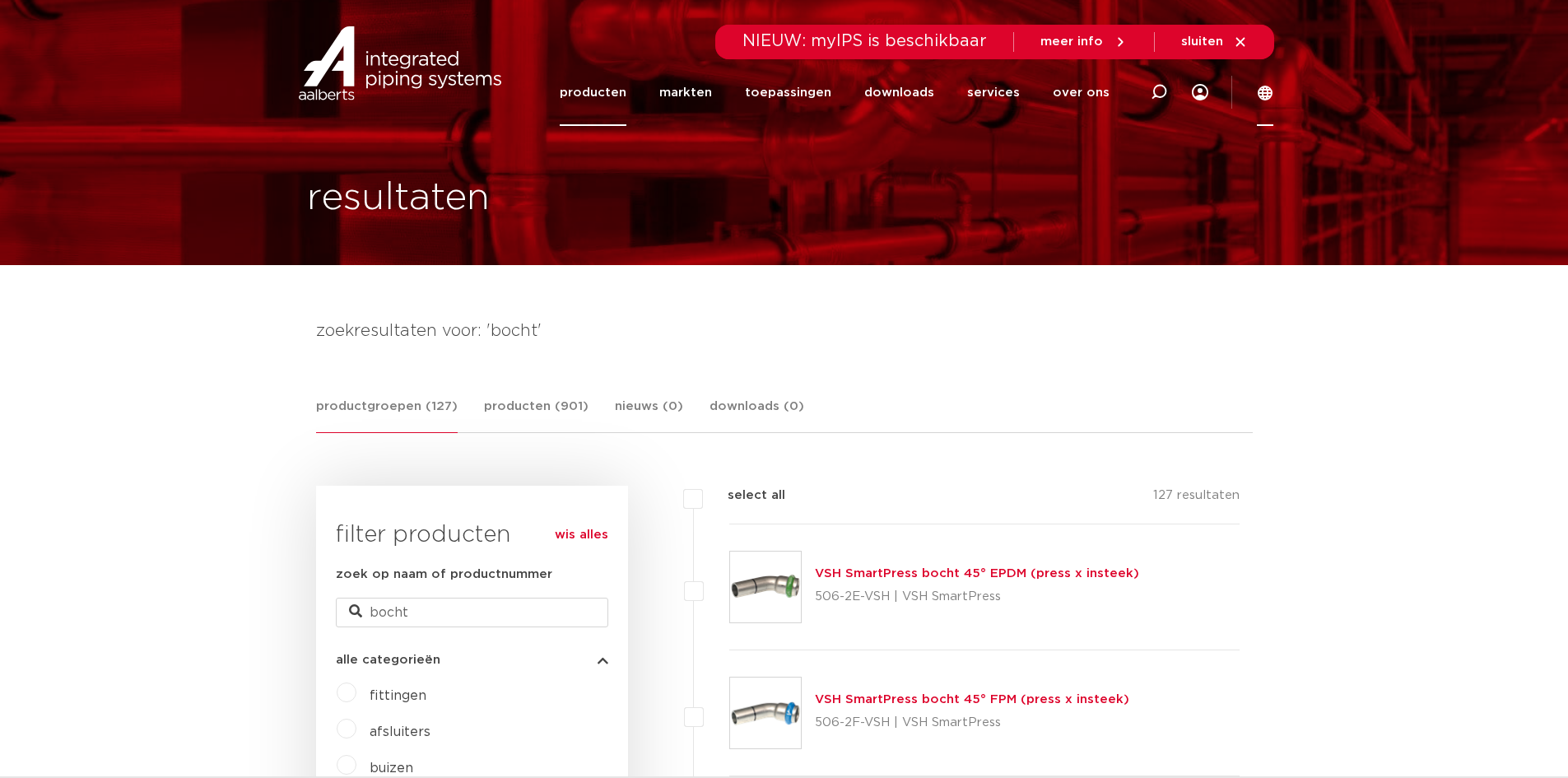
click at [1261, 91] on icon at bounding box center [1264, 92] width 16 height 16
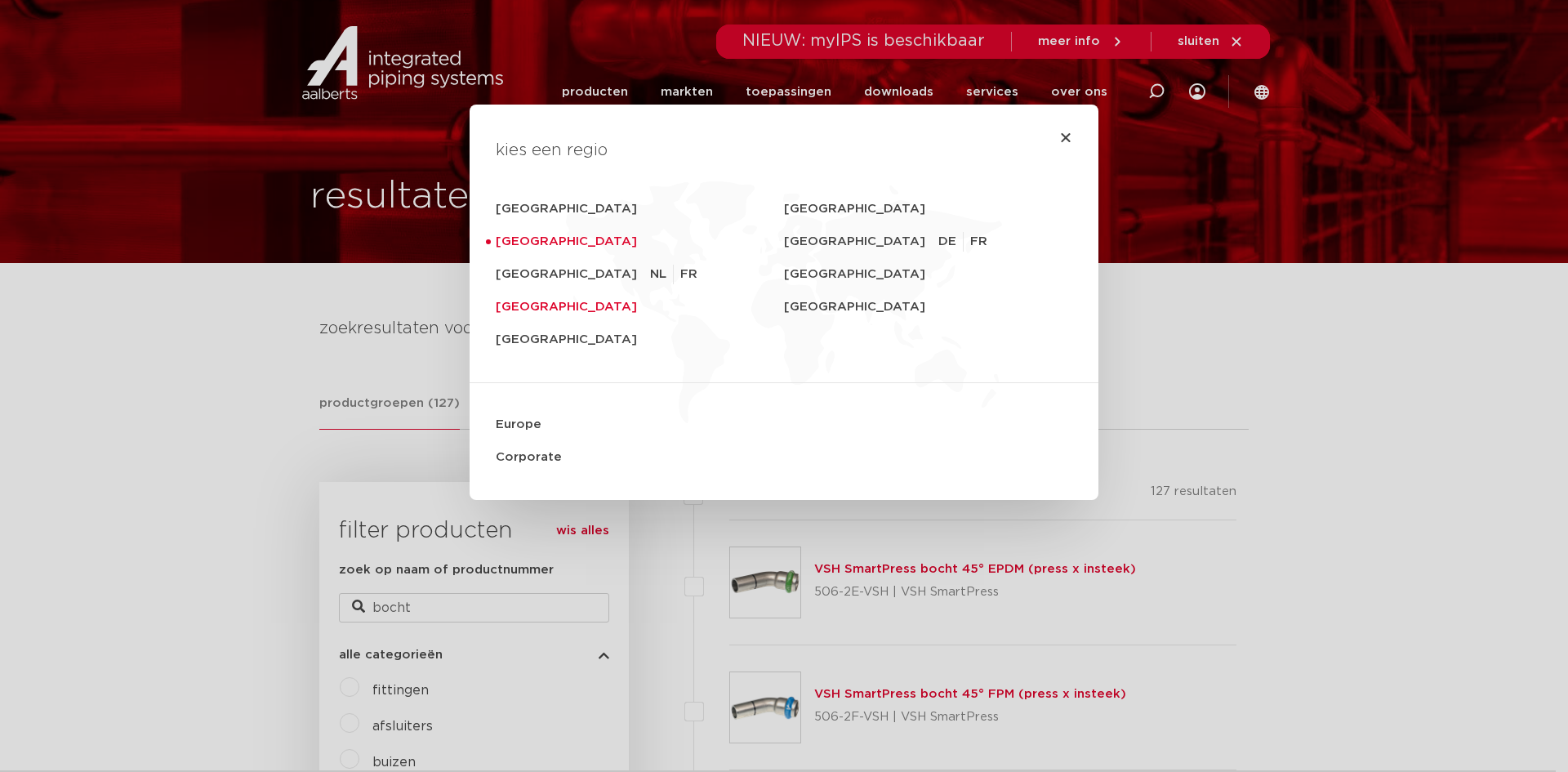
click at [518, 313] on link "[GEOGRAPHIC_DATA]" at bounding box center [640, 307] width 289 height 33
